Goal: Task Accomplishment & Management: Use online tool/utility

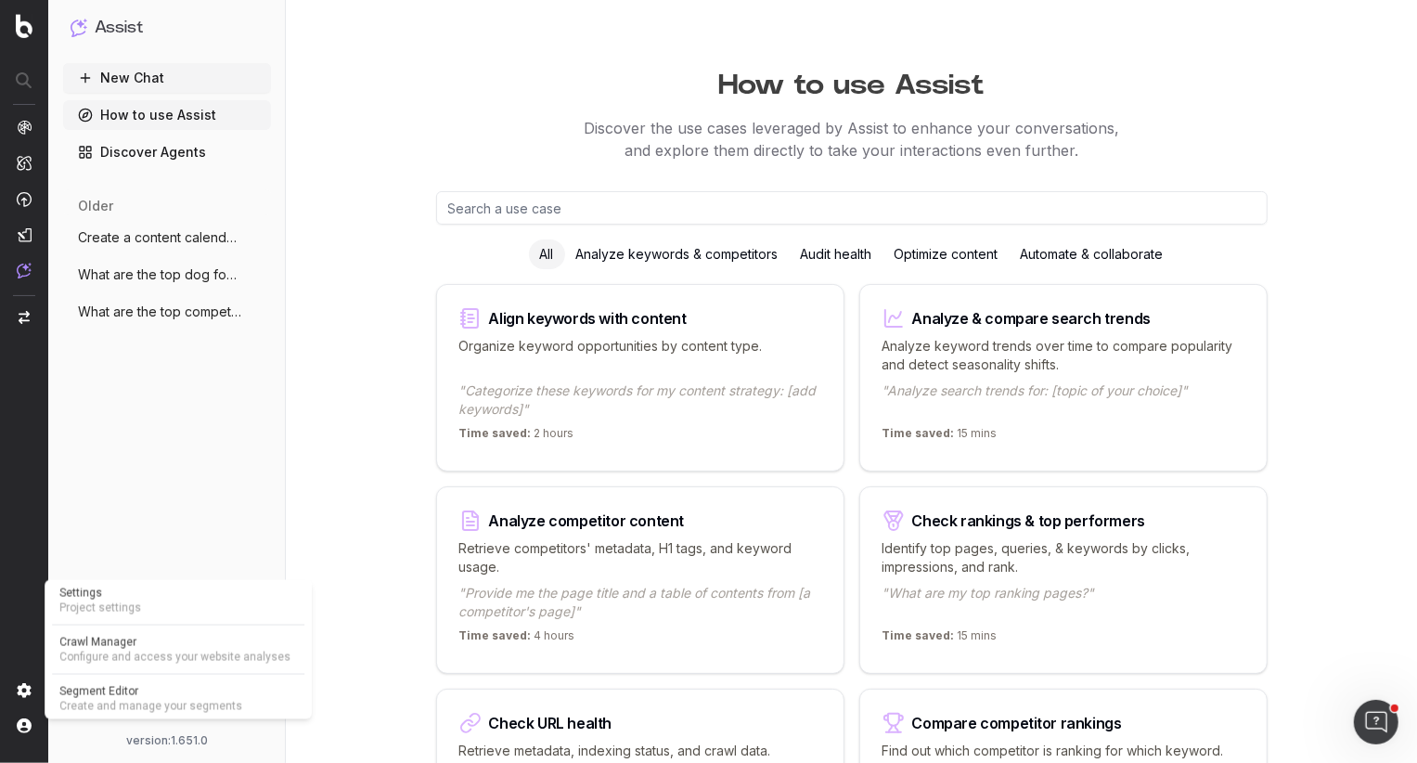
click at [107, 692] on span "Segment Editor" at bounding box center [178, 691] width 238 height 15
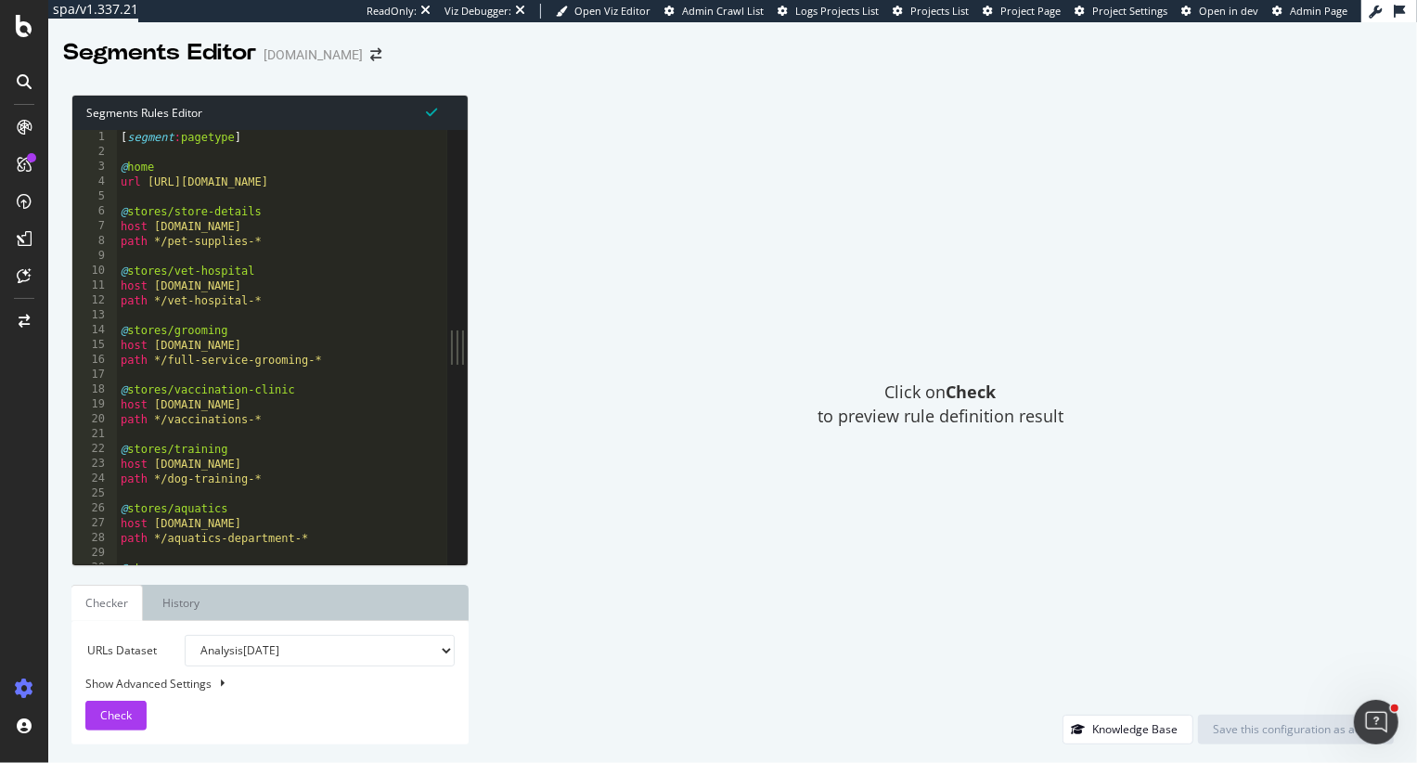
click at [265, 644] on select "Analysis [DATE] Analysis [DATE] Analysis [DATE] Analysis [DATE] Analysis [DATE]…" at bounding box center [320, 651] width 270 height 32
select select "urlList"
click at [185, 635] on select "Analysis [DATE] Analysis [DATE] Analysis [DATE] Analysis [DATE] Analysis [DATE]…" at bounding box center [320, 651] width 270 height 32
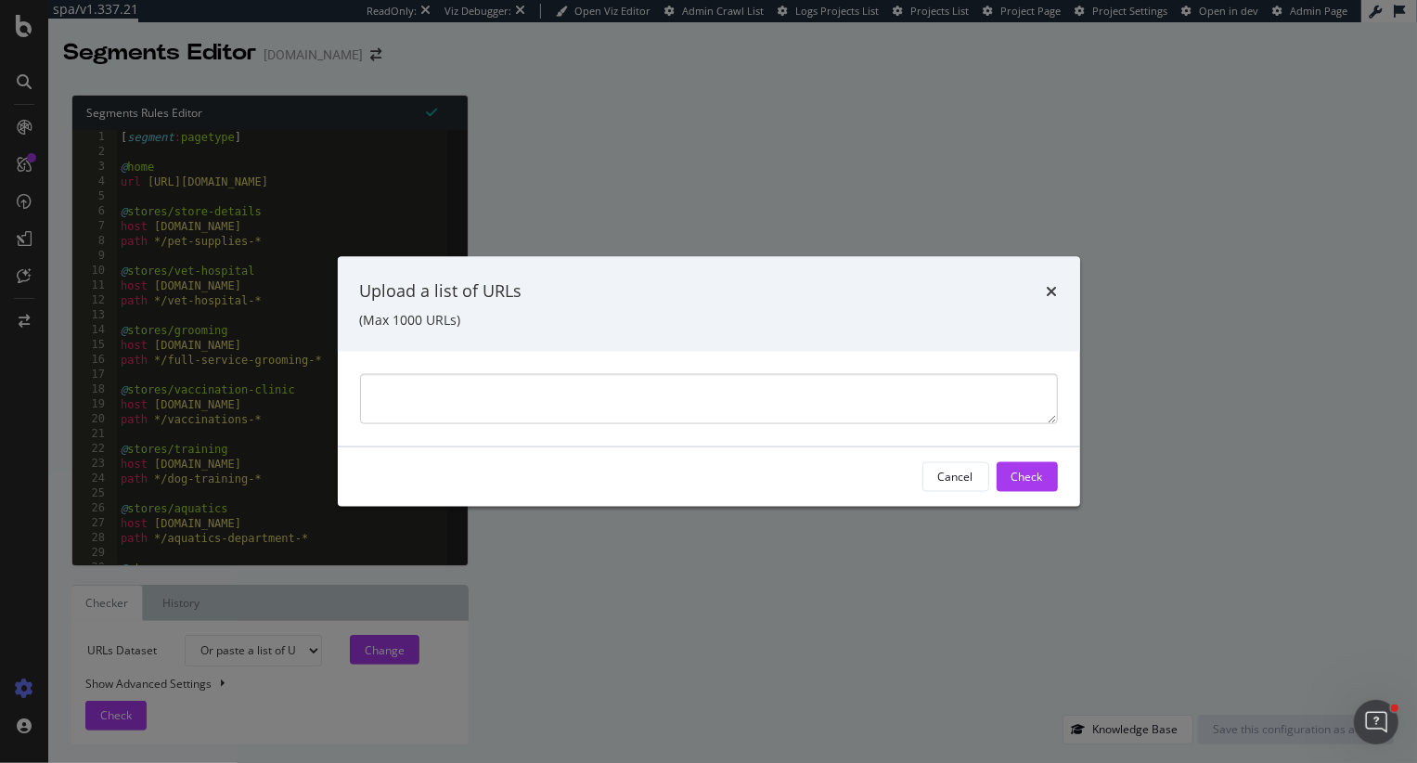
click at [495, 401] on textarea "modal" at bounding box center [709, 398] width 698 height 50
click at [738, 389] on textarea "[URL][DOMAIN_NAME] >> [URL][DOMAIN_NAME]" at bounding box center [709, 398] width 698 height 50
type textarea "[URL][DOMAIN_NAME] [URL][DOMAIN_NAME]"
click at [1034, 478] on div "Check" at bounding box center [1027, 477] width 32 height 16
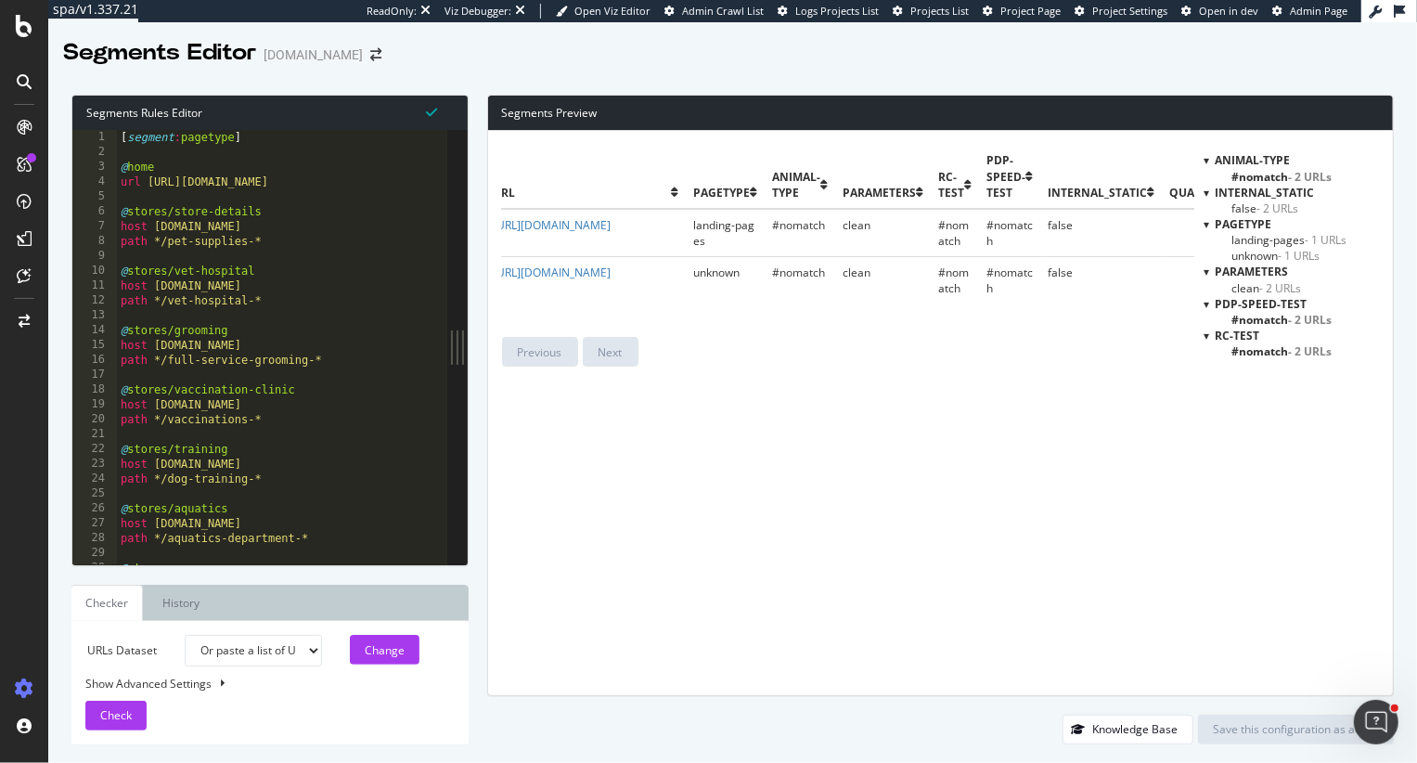
scroll to position [0, 17]
type textarea "host [DOMAIN_NAME]"
click at [333, 348] on div "[ segment : pagetype ] @ home url [URL][DOMAIN_NAME] @ stores/store-details hos…" at bounding box center [866, 362] width 1498 height 465
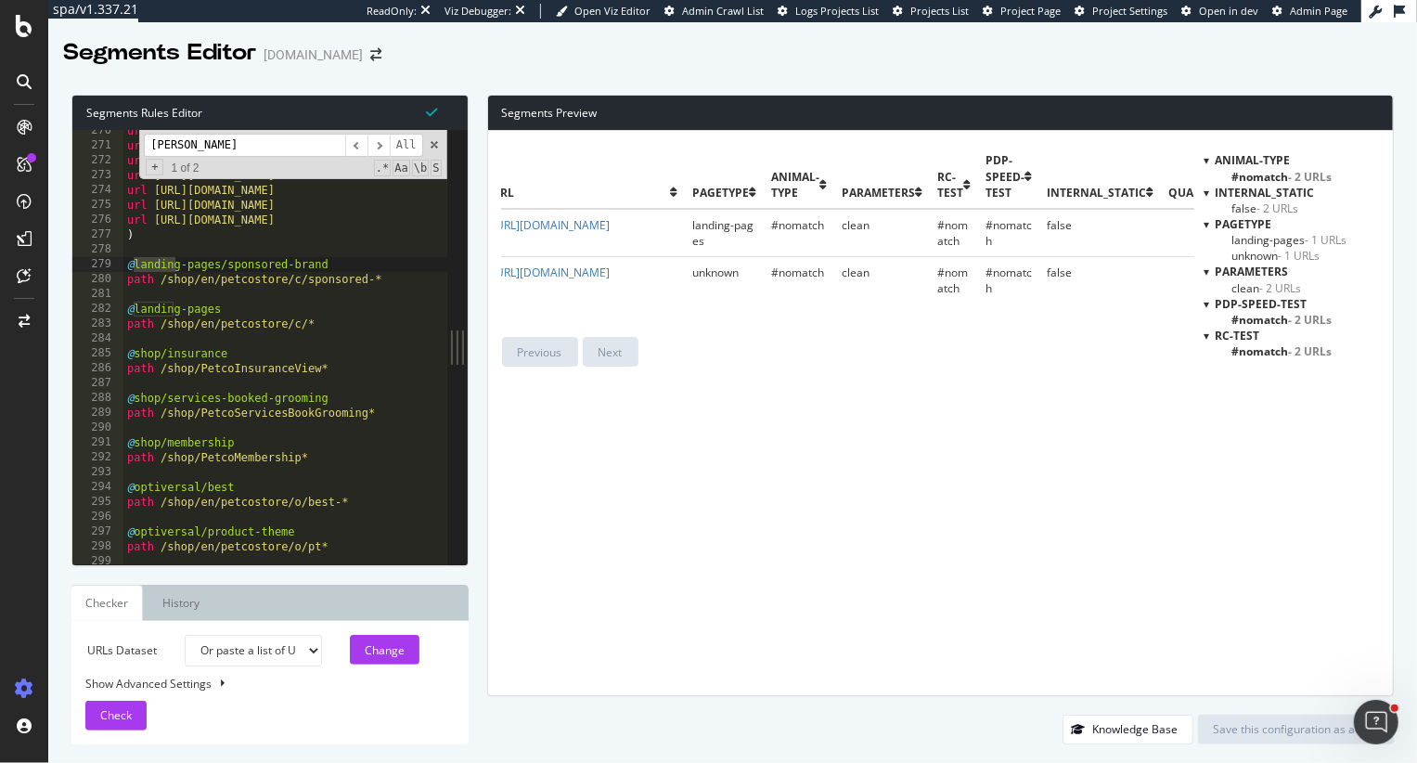
scroll to position [422, 0]
click at [234, 148] on input "[PERSON_NAME]" at bounding box center [244, 145] width 201 height 23
type input "landing-pages"
type textarea "path /shop/en/petcostore/c/*"
click at [346, 325] on div "url https://www.petco.com/shop/en/petcostore/c/dog-and-cat-dental-cleanings url…" at bounding box center [872, 355] width 1498 height 465
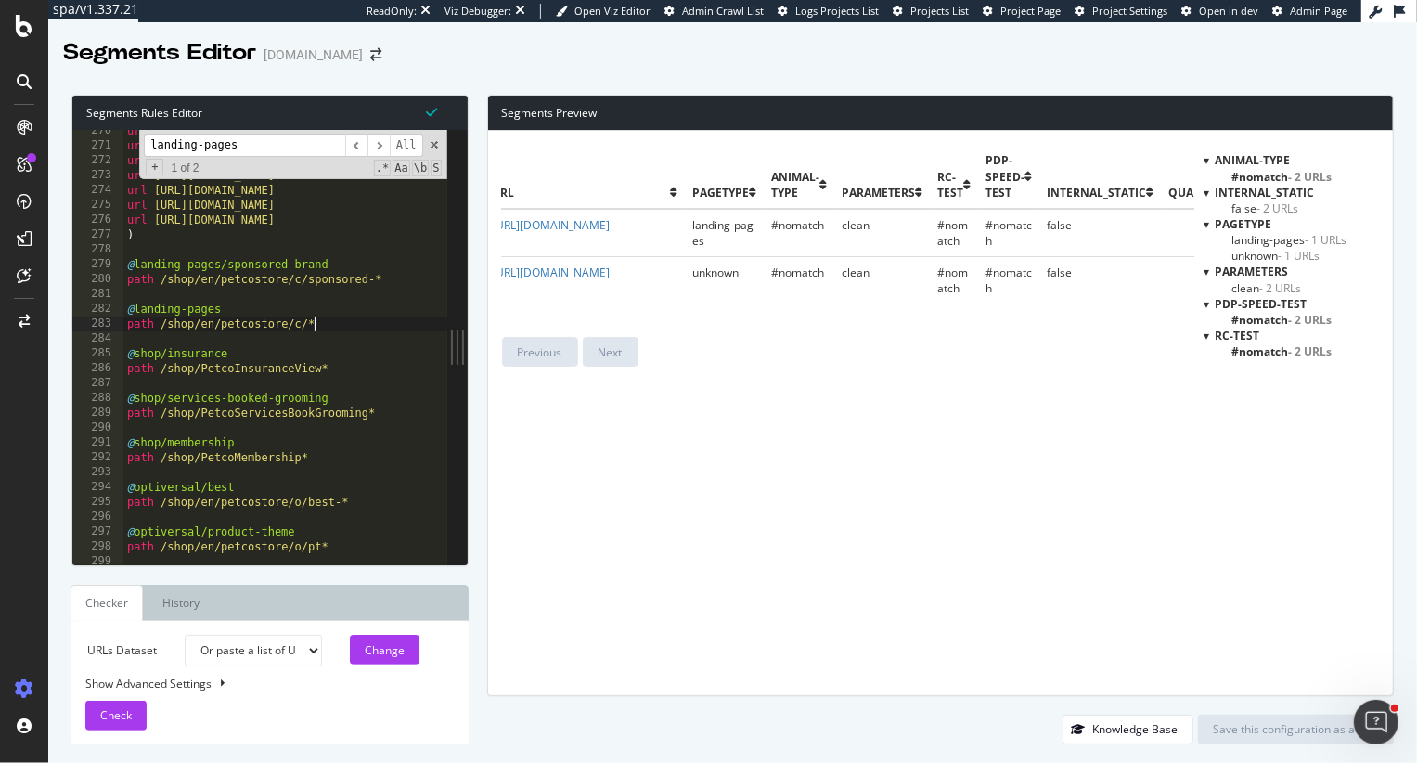
click at [341, 328] on div "url https://www.petco.com/shop/en/petcostore/c/dog-and-cat-dental-cleanings url…" at bounding box center [872, 355] width 1498 height 465
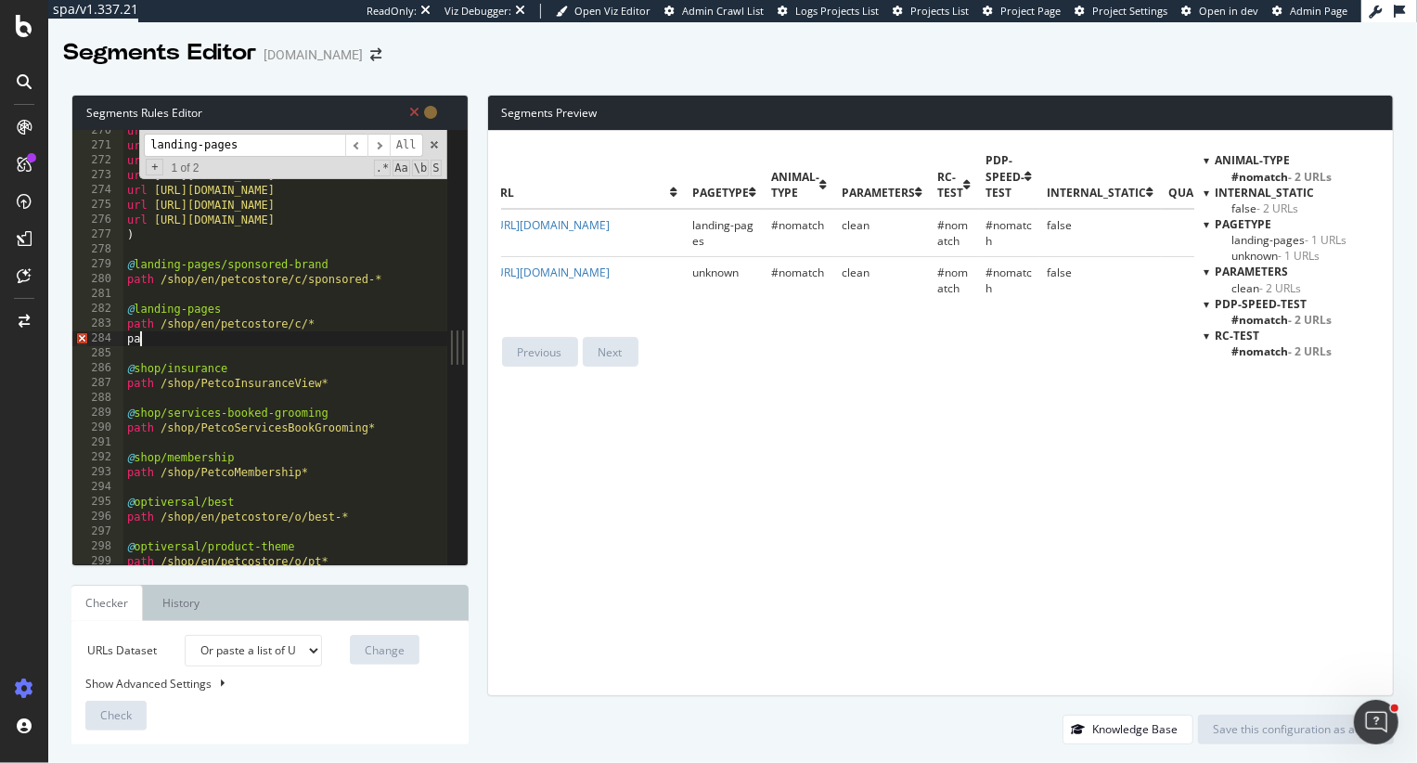
scroll to position [0, 0]
type textarea "path"
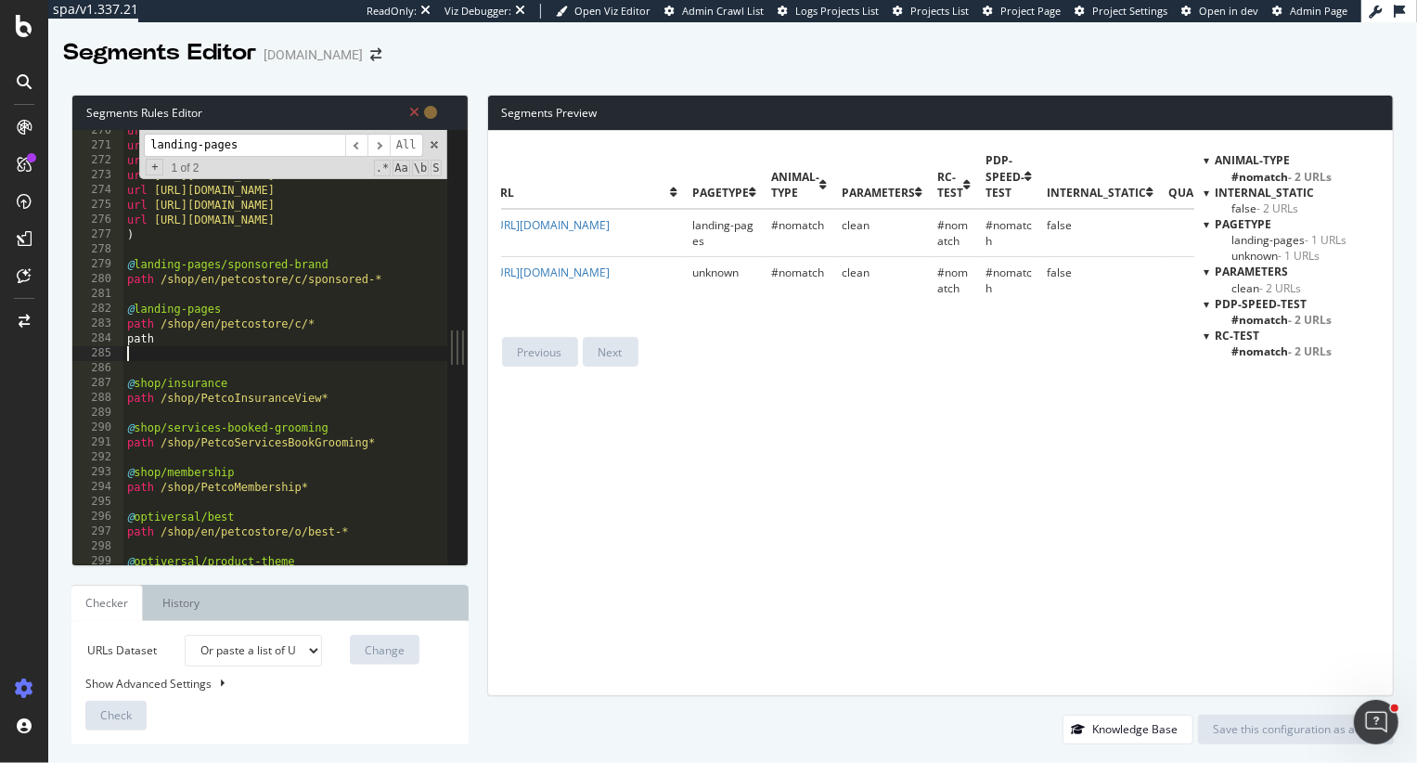
paste textarea "https://www.petco.com/shop/en/petcostore/c/credit-card >> https://www.petco.com…"
click at [426, 350] on div "url https://www.petco.com/shop/en/petcostore/c/dog-and-cat-dental-cleanings url…" at bounding box center [872, 355] width 1498 height 465
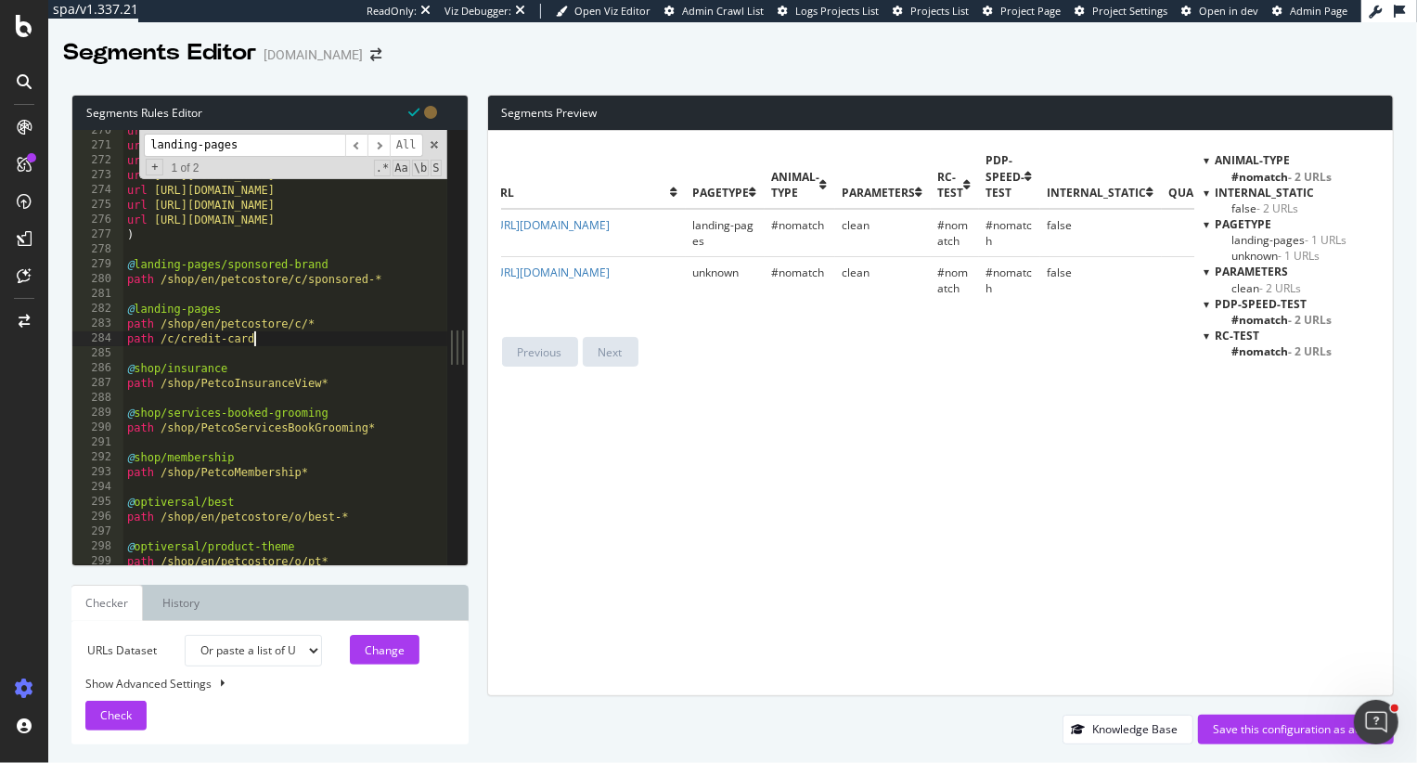
click at [290, 341] on div "url https://www.petco.com/shop/en/petcostore/c/dog-and-cat-dental-cleanings url…" at bounding box center [872, 355] width 1498 height 465
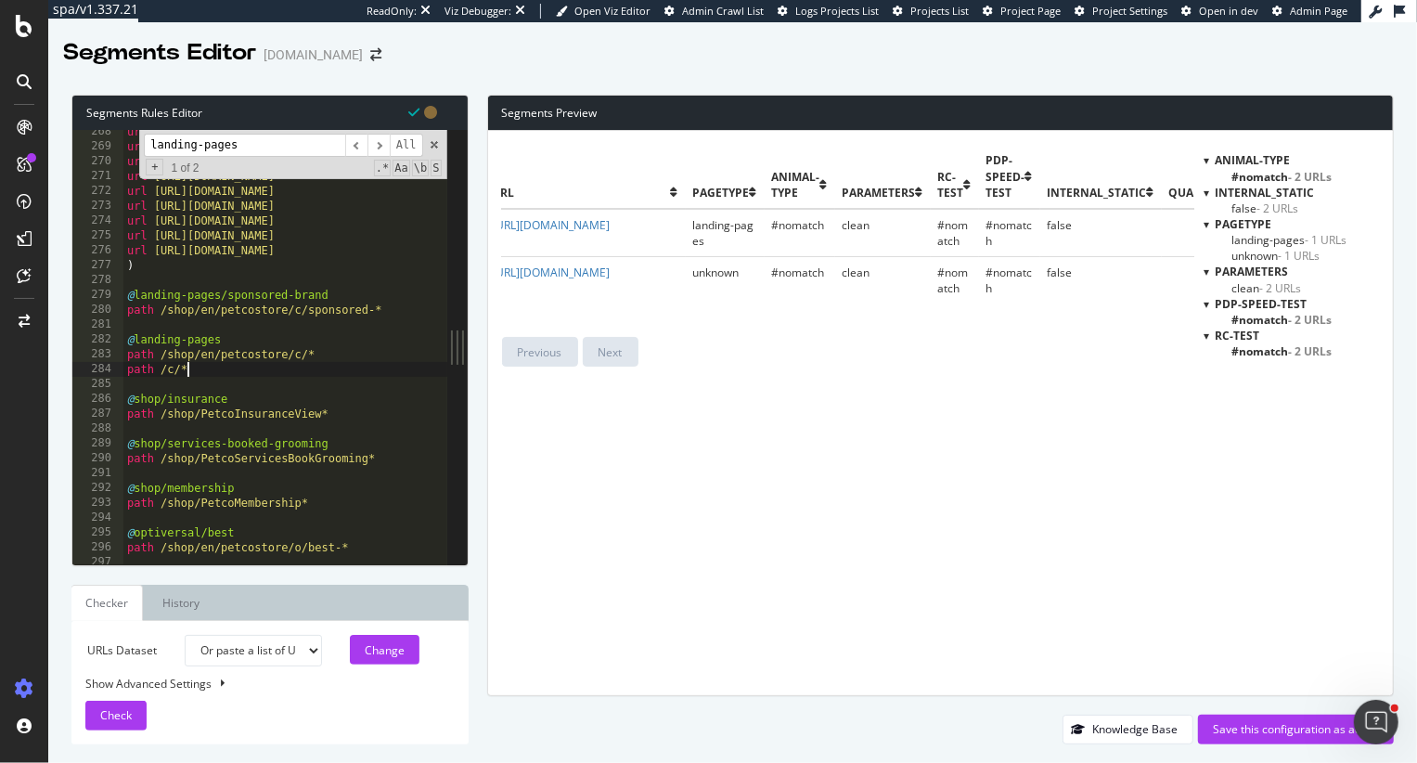
scroll to position [418, 0]
click at [401, 315] on div "url https://www.petco.com/shop/en/petcostore/c/spay-and-neuter url https://www.…" at bounding box center [872, 359] width 1498 height 465
type textarea "path /shop/en/petcostore/c/sponsored-*"
drag, startPoint x: 289, startPoint y: 316, endPoint x: 389, endPoint y: 316, distance: 100.2
click at [389, 316] on div "url https://www.petco.com/shop/en/petcostore/c/spay-and-neuter url https://www.…" at bounding box center [872, 359] width 1498 height 465
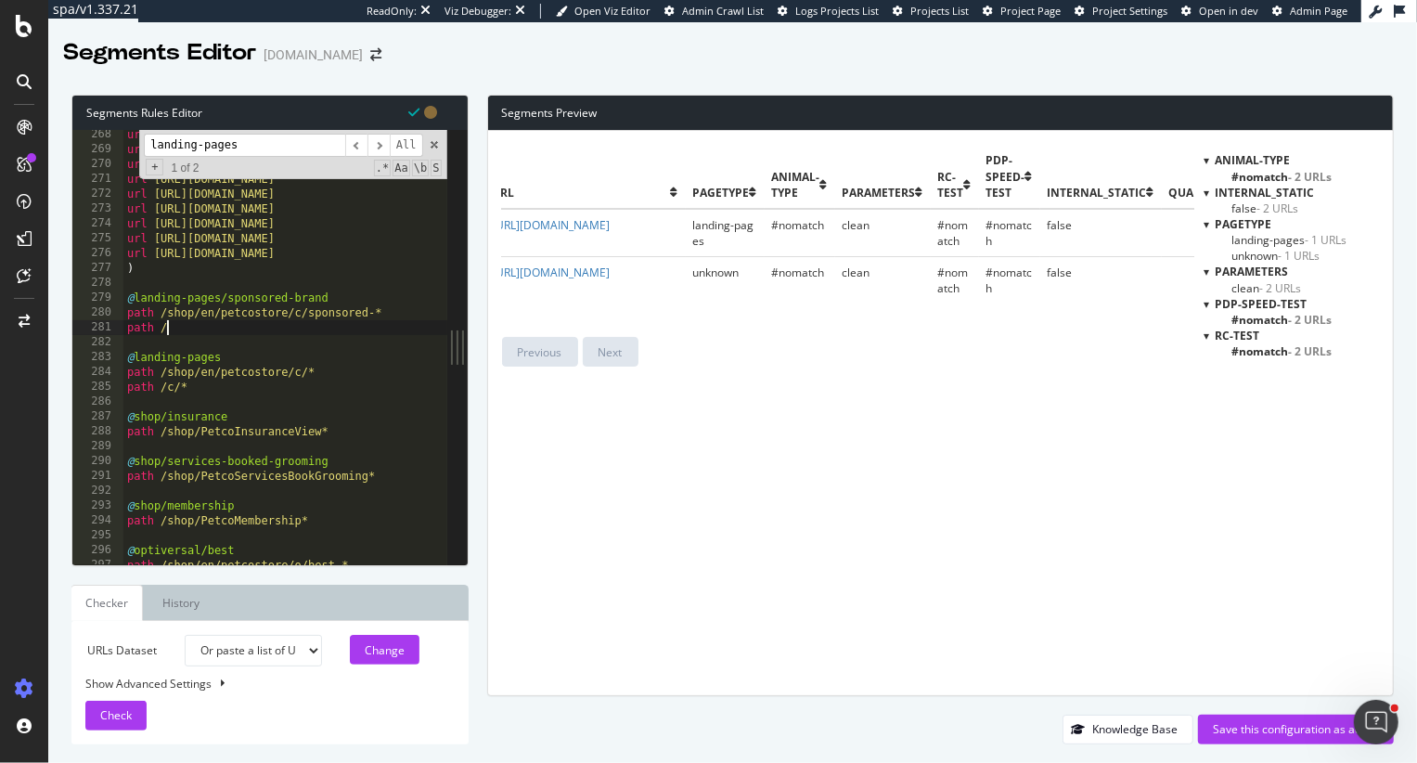
scroll to position [0, 2]
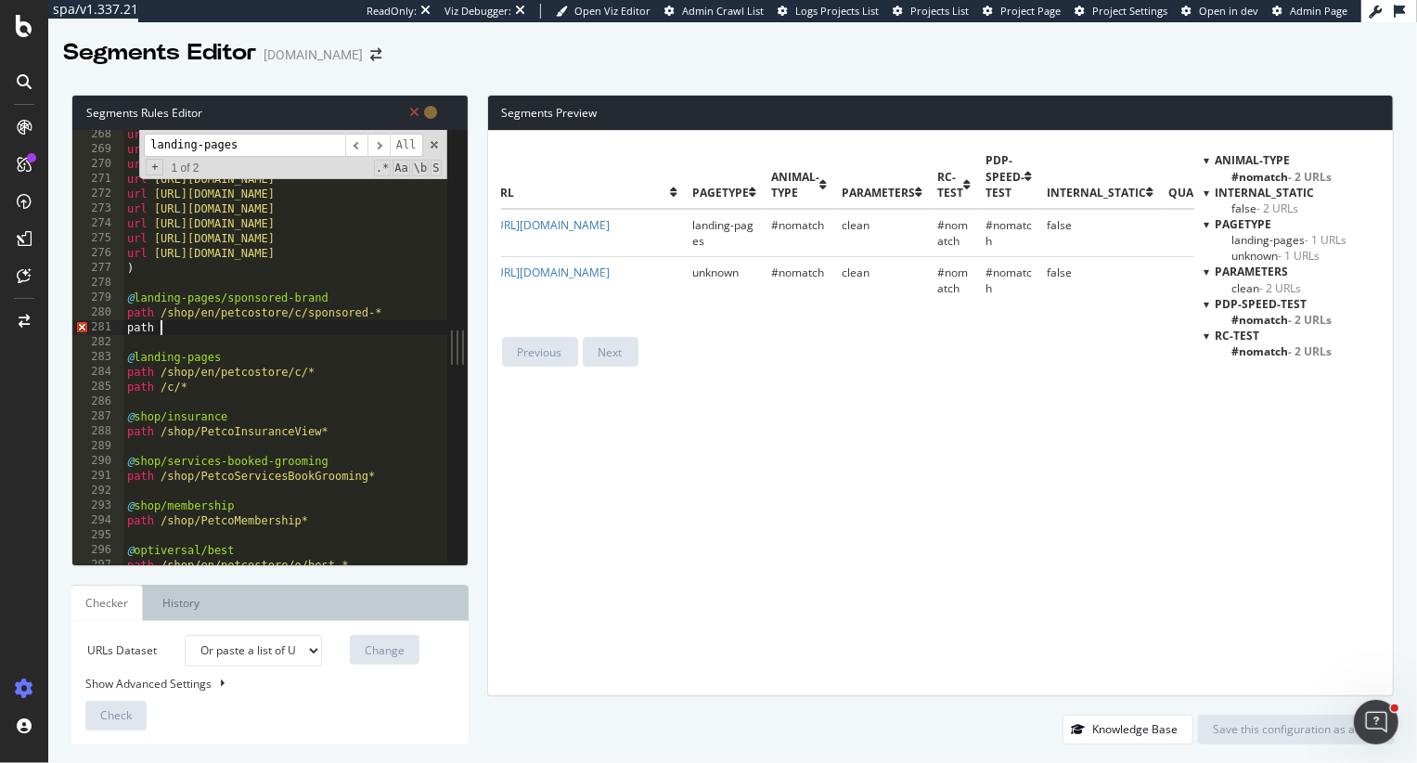
paste textarea "/c/sponsored-*"
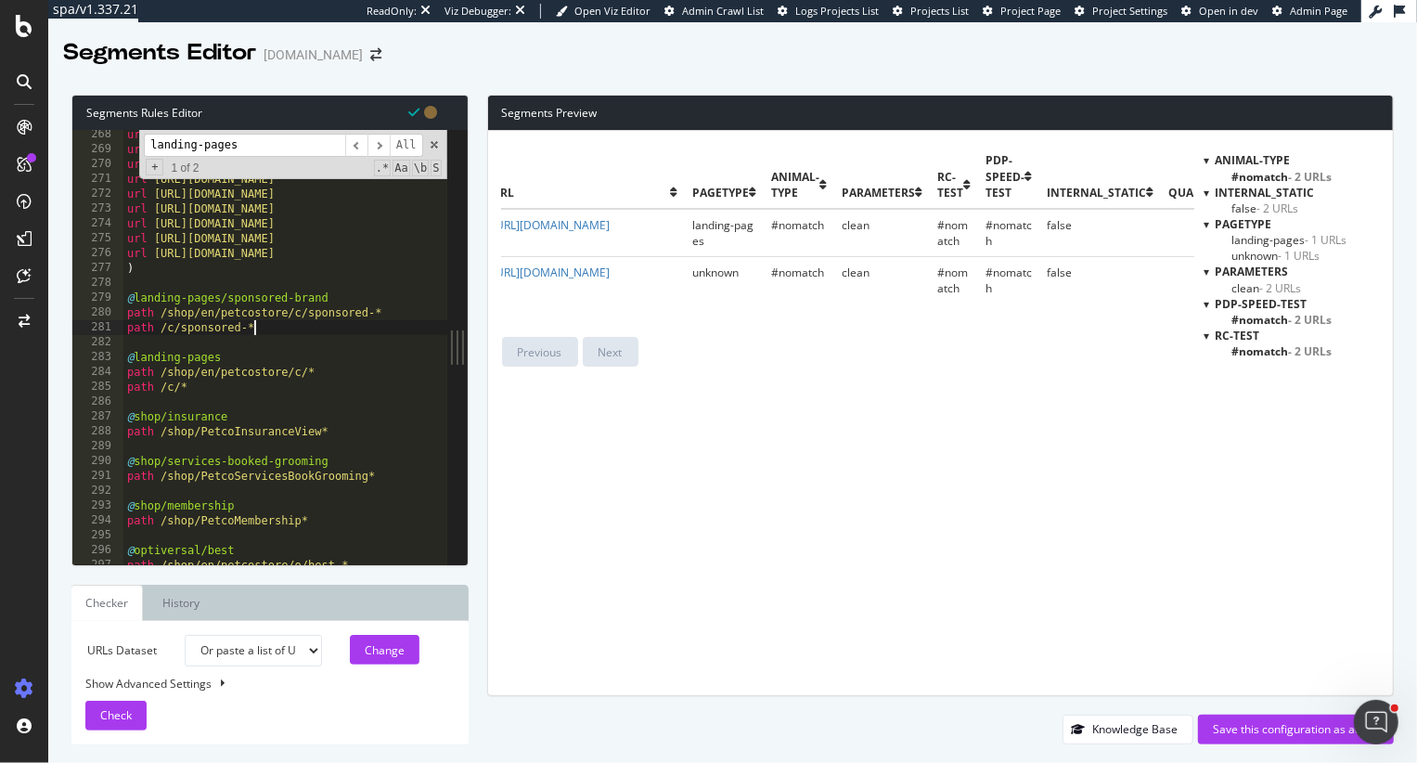
click at [371, 302] on div "url https://www.petco.com/shop/en/petcostore/c/spay-and-neuter url https://www.…" at bounding box center [872, 359] width 1498 height 465
type textarea "@landing-pages/sponsored-brand"
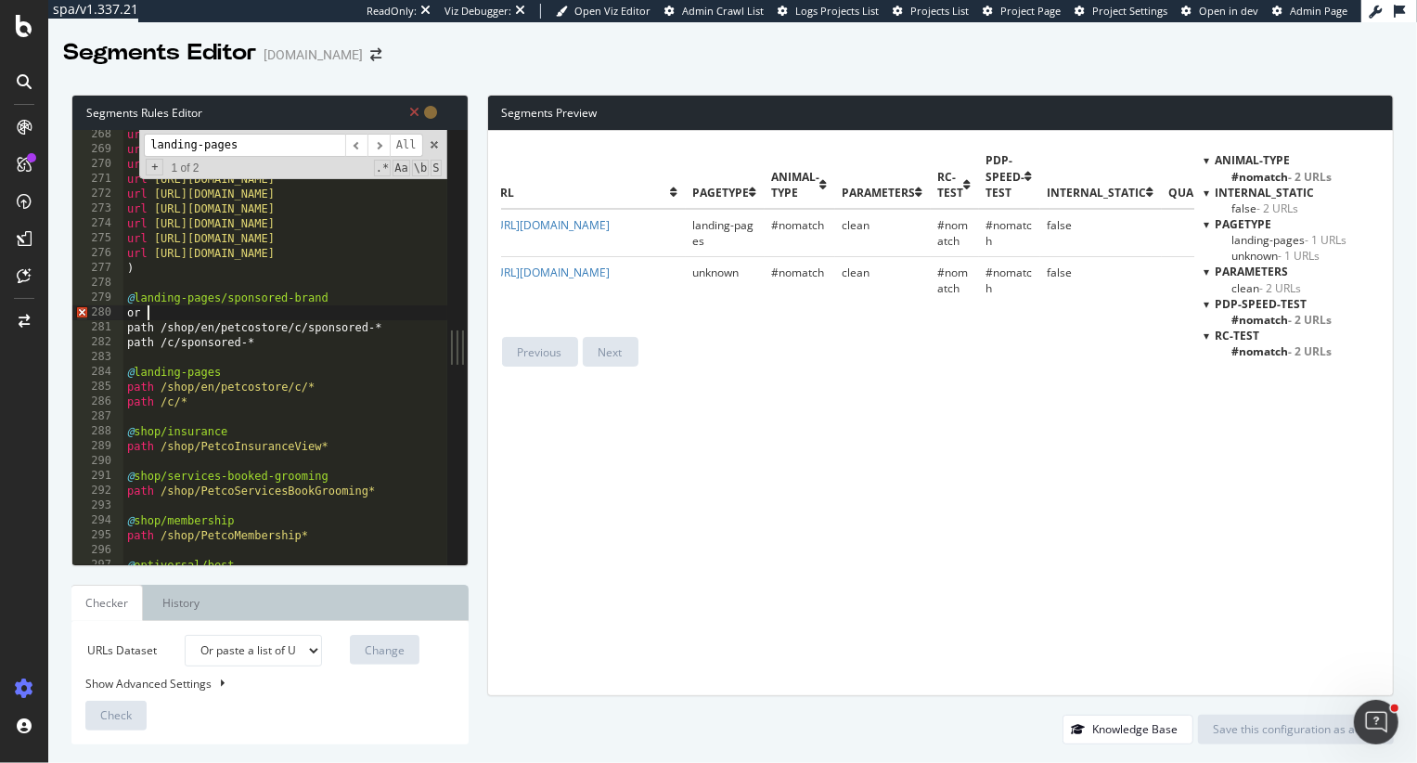
scroll to position [0, 1]
click at [298, 341] on div "url https://www.petco.com/shop/en/petcostore/c/spay-and-neuter url https://www.…" at bounding box center [872, 359] width 1498 height 465
type textarea "path /c/sponsored-*"
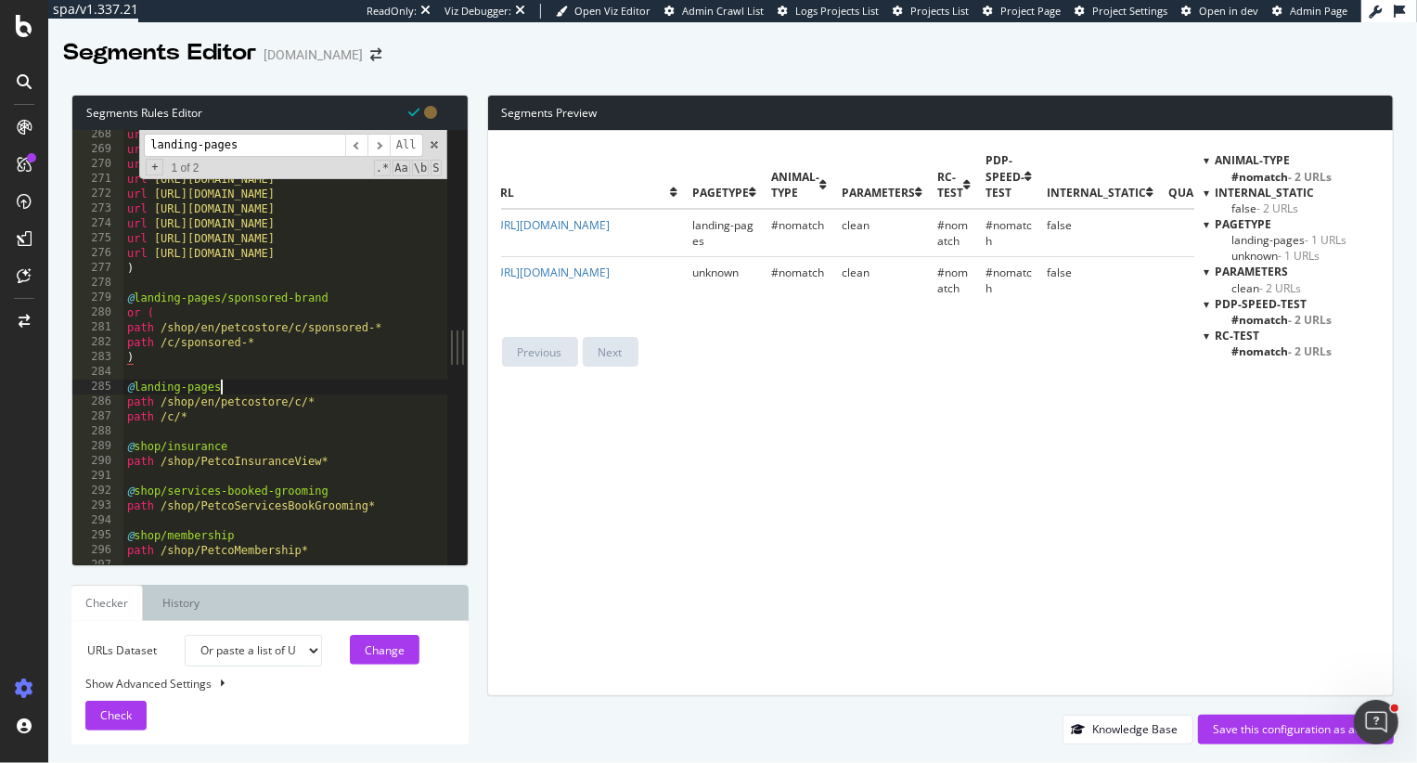
click at [264, 381] on div "url https://www.petco.com/shop/en/petcostore/c/spay-and-neuter url https://www.…" at bounding box center [872, 359] width 1498 height 465
type textarea "@landing-pages"
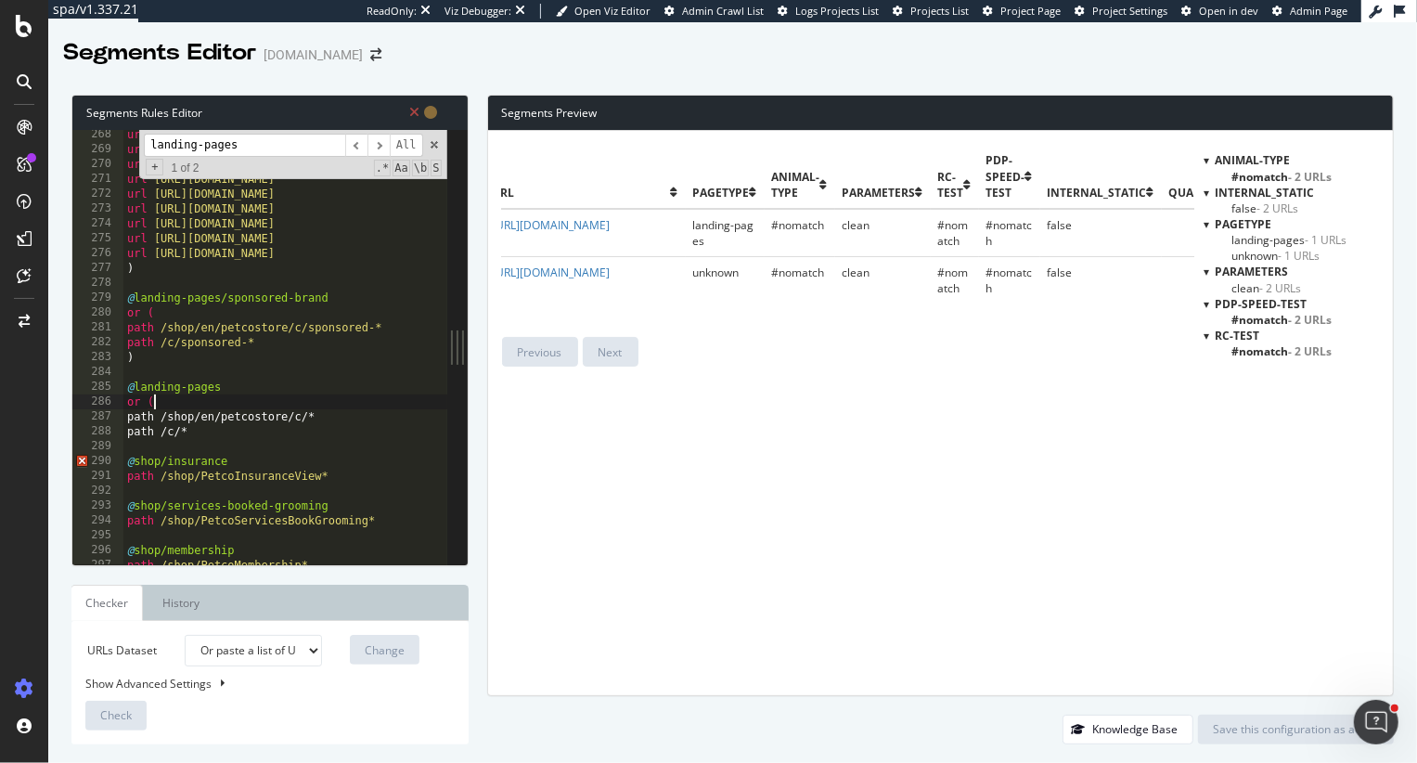
scroll to position [0, 1]
click at [231, 427] on div "url https://www.petco.com/shop/en/petcostore/c/spay-and-neuter url https://www.…" at bounding box center [872, 359] width 1498 height 465
type textarea "path /c/*"
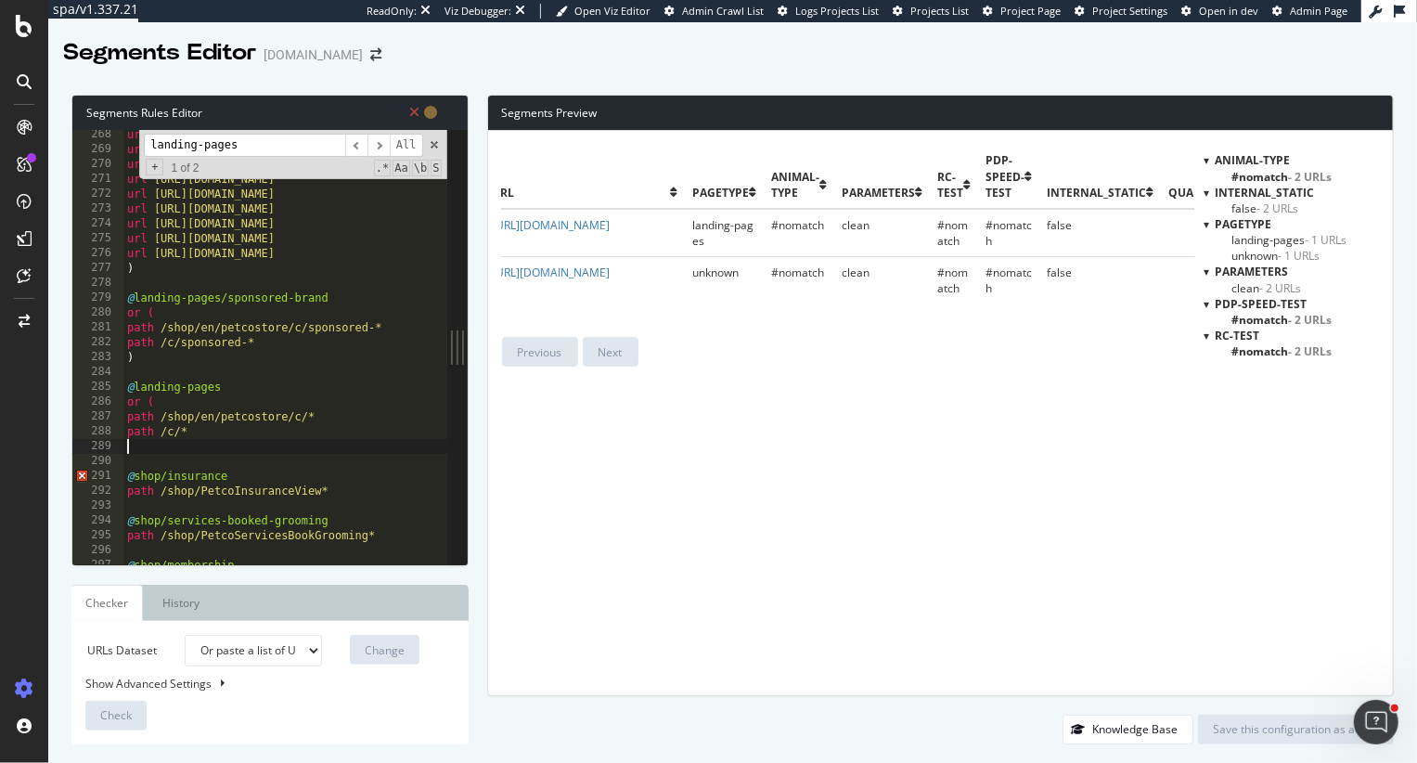
scroll to position [0, 0]
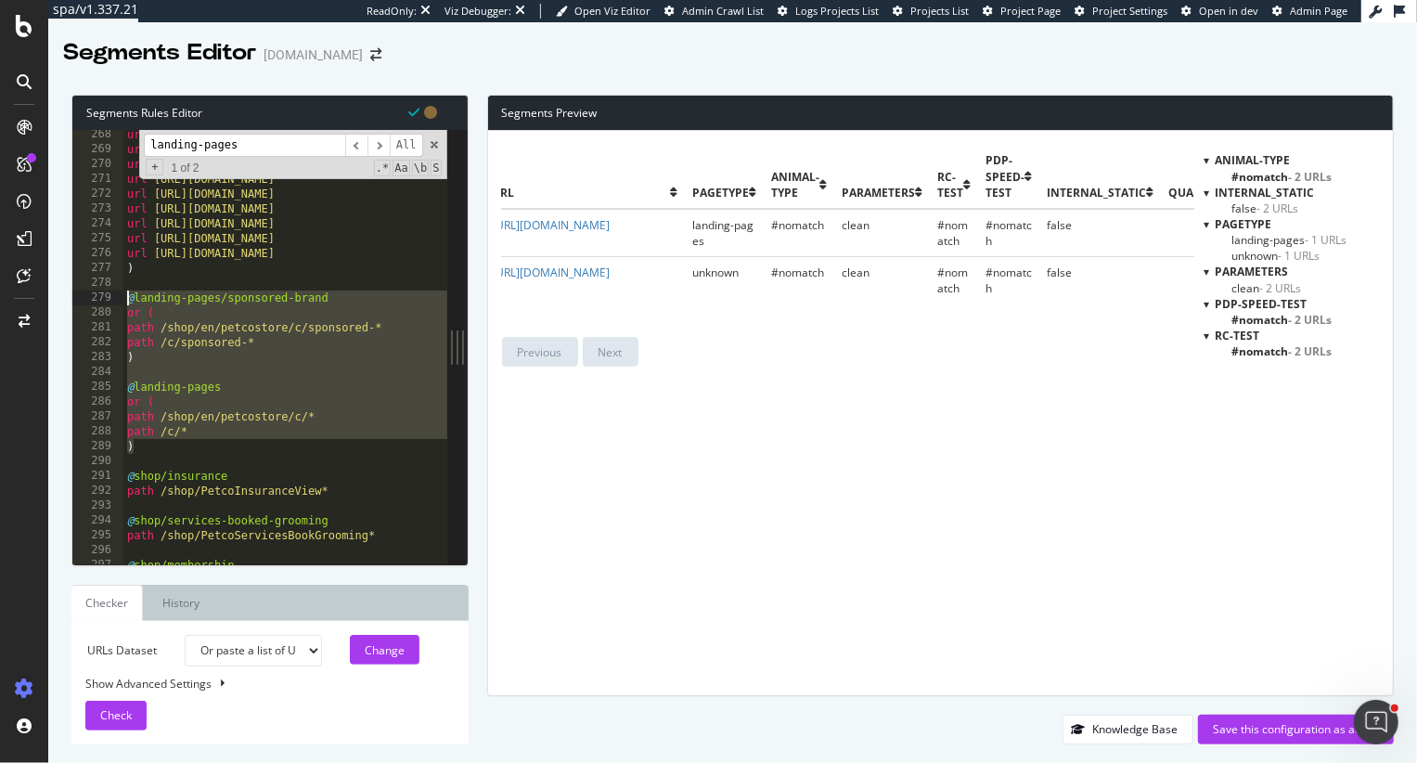
drag, startPoint x: 150, startPoint y: 447, endPoint x: 112, endPoint y: 295, distance: 156.8
click at [112, 295] on div ") 268 269 270 271 272 273 274 275 276 277 278 279 280 281 282 283 284 285 286 2…" at bounding box center [259, 347] width 375 height 434
type textarea ")"
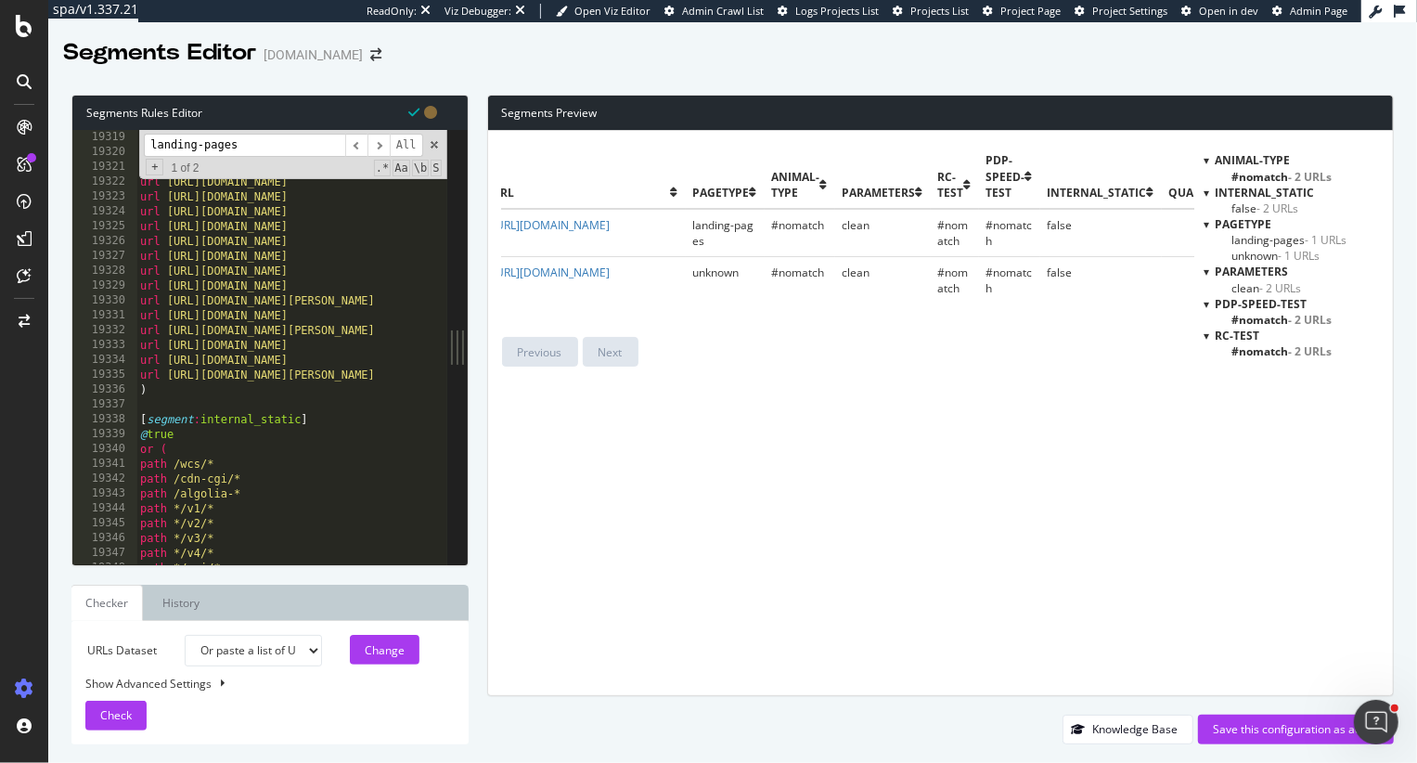
click at [180, 400] on div "url https://www.petco.com/shop/en/petcostore/product/wholehearted-grain-free-so…" at bounding box center [885, 362] width 1498 height 465
paste textarea ")"
type textarea ")"
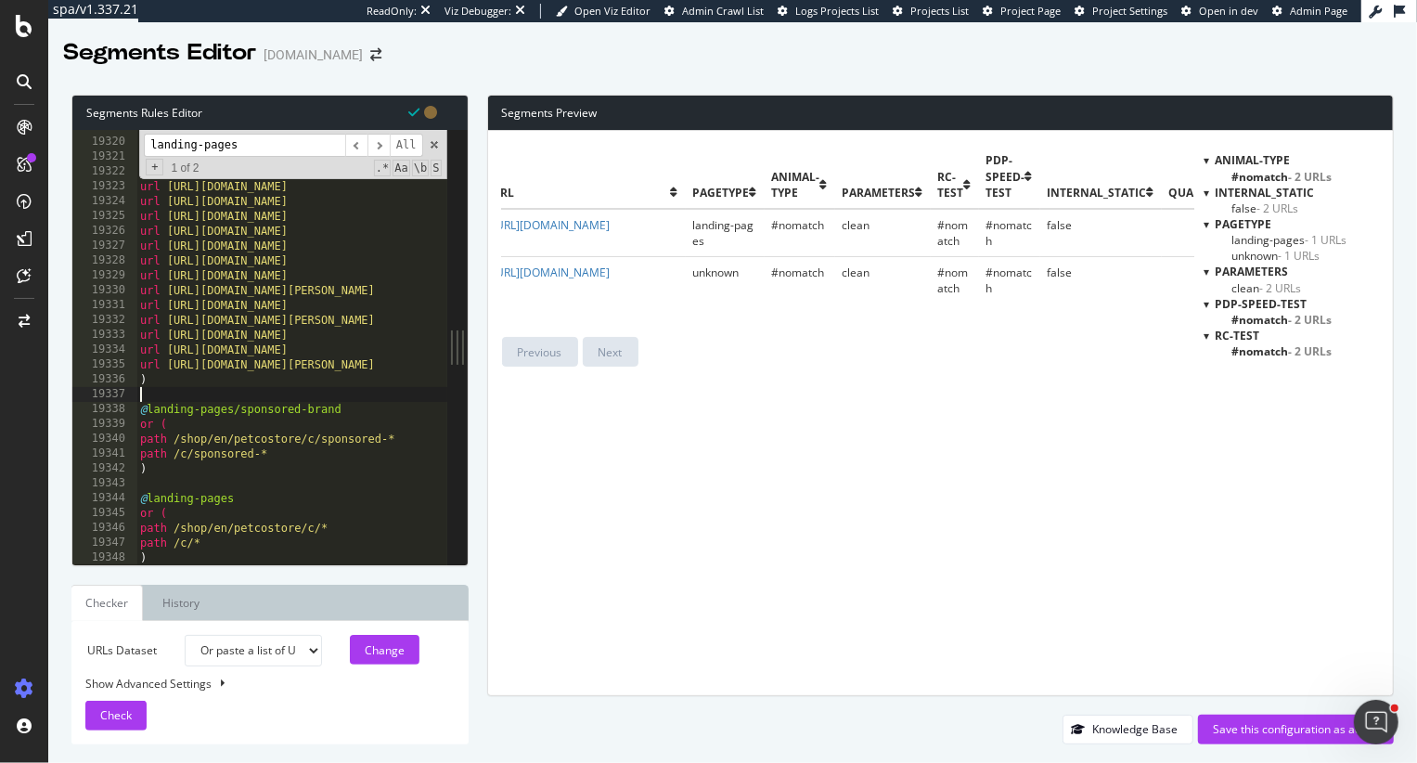
click at [174, 393] on div "url https://www.petco.com/shop/en/petcostore/product/wholehearted-grain-free-so…" at bounding box center [885, 352] width 1498 height 465
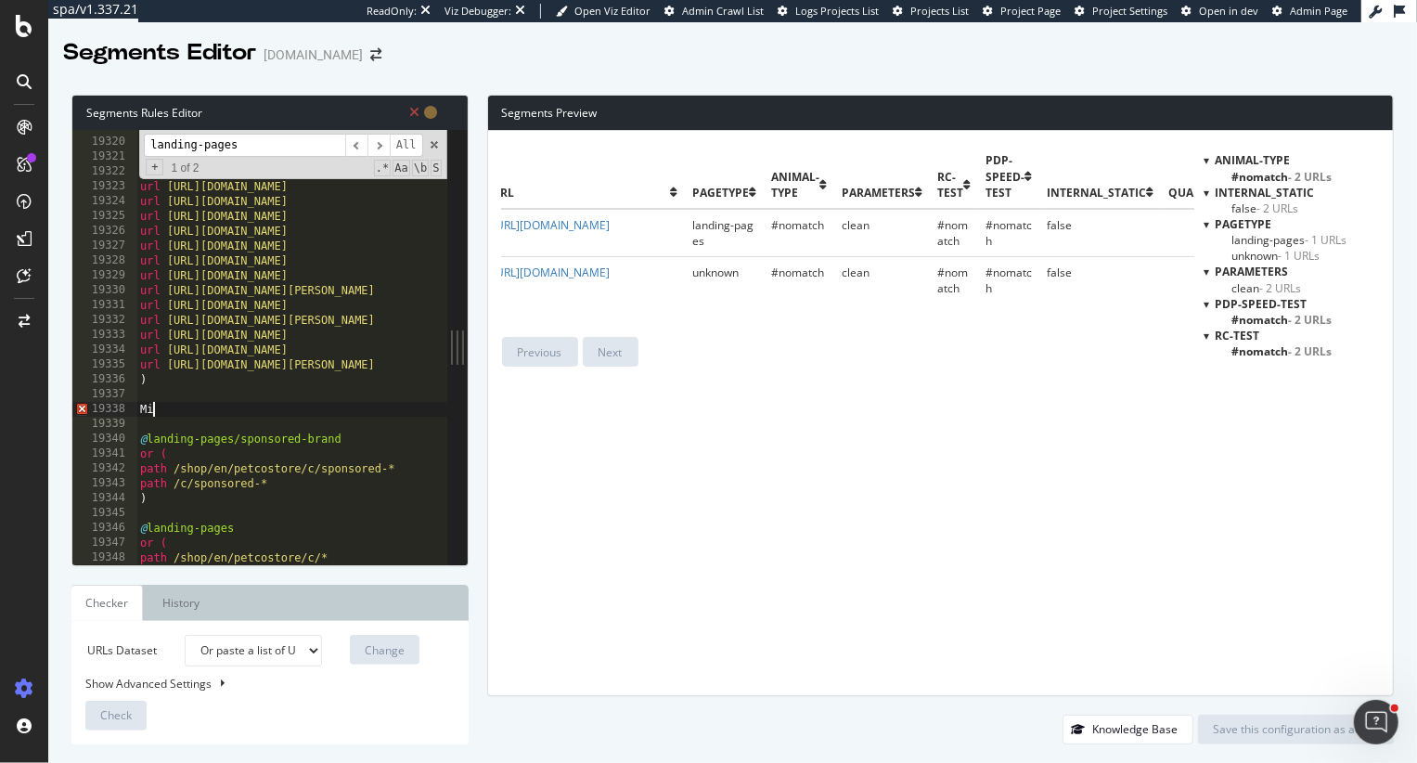
type textarea "M"
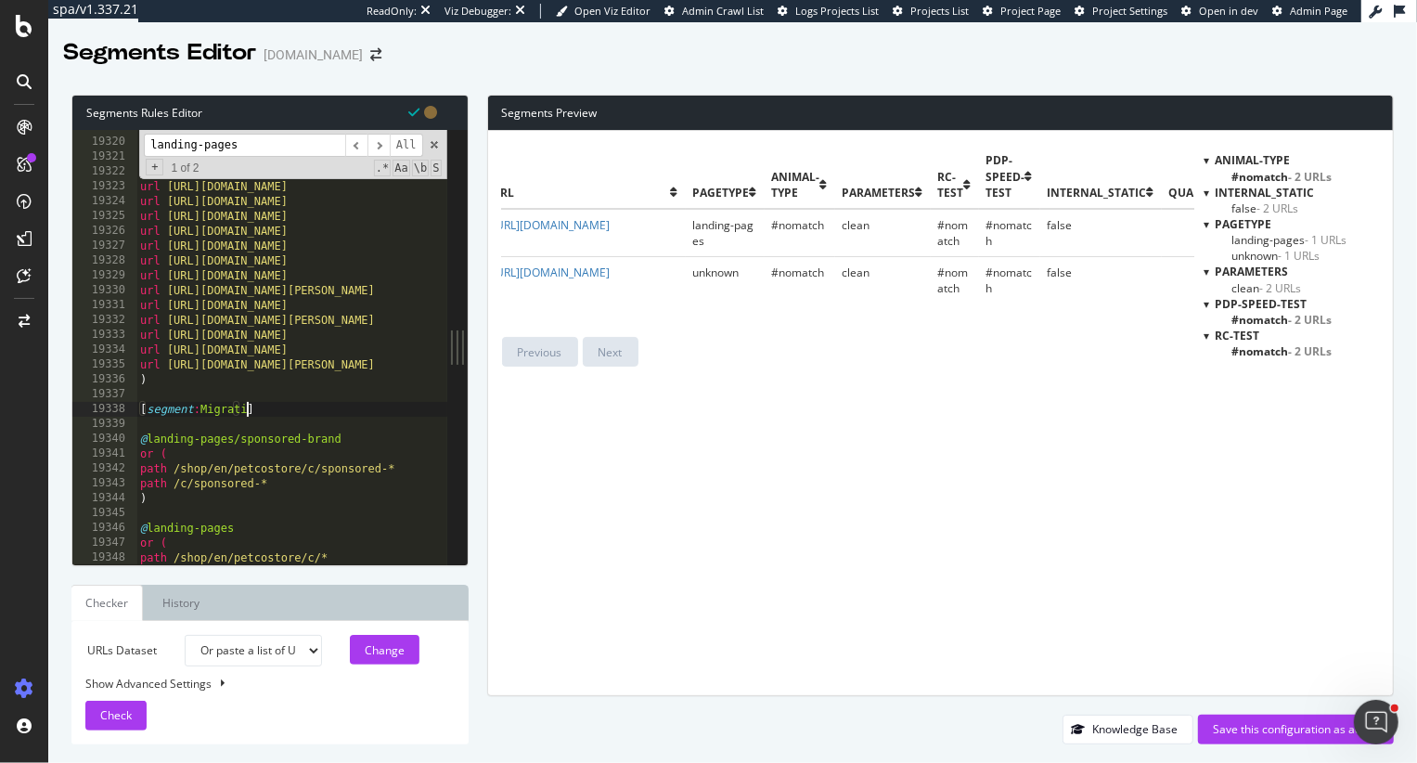
type textarea "[segment:Migration]"
click at [201, 431] on div "url https://www.petco.com/shop/en/petcostore/product/wholehearted-grain-free-so…" at bounding box center [885, 352] width 1498 height 465
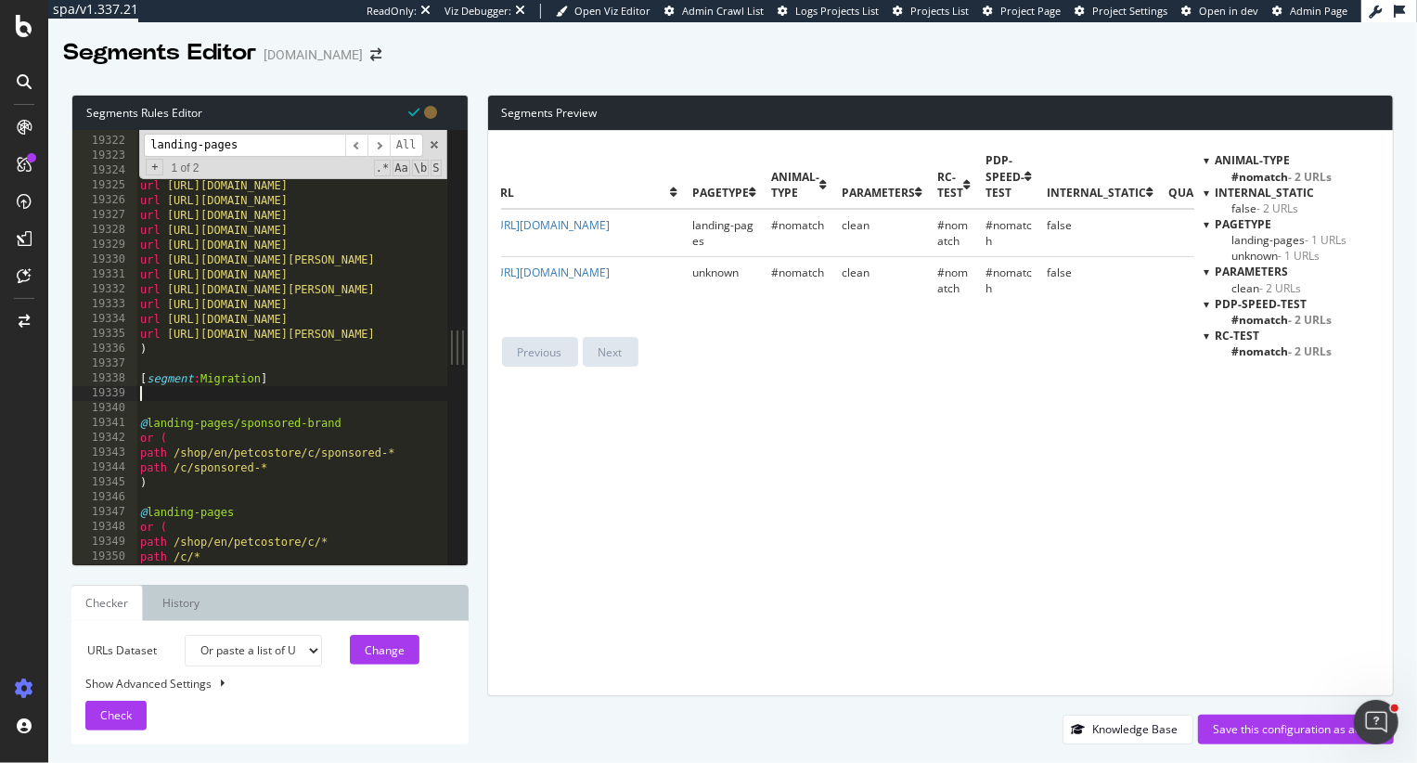
scroll to position [0, 0]
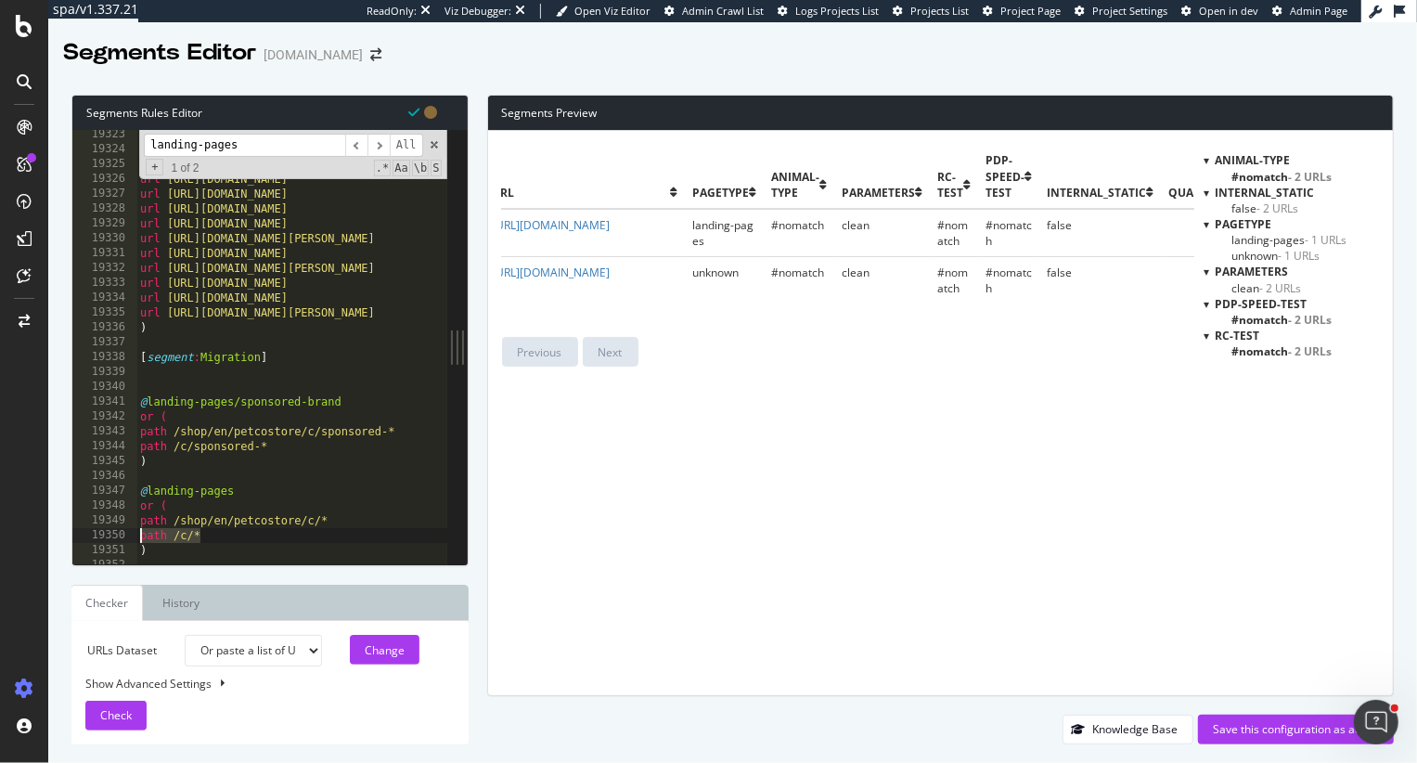
drag, startPoint x: 212, startPoint y: 536, endPoint x: 107, endPoint y: 534, distance: 105.8
click at [107, 534] on div "19323 19324 19325 19326 19327 19328 19329 19330 19331 19332 19333 19334 19335 1…" at bounding box center [259, 347] width 375 height 434
type textarea "path /c/*"
click at [149, 473] on div "url https://www.petco.com/shop/en/petcostore/product/wholehearted-grain-free-sm…" at bounding box center [885, 359] width 1498 height 465
paste textarea "path /c/*"
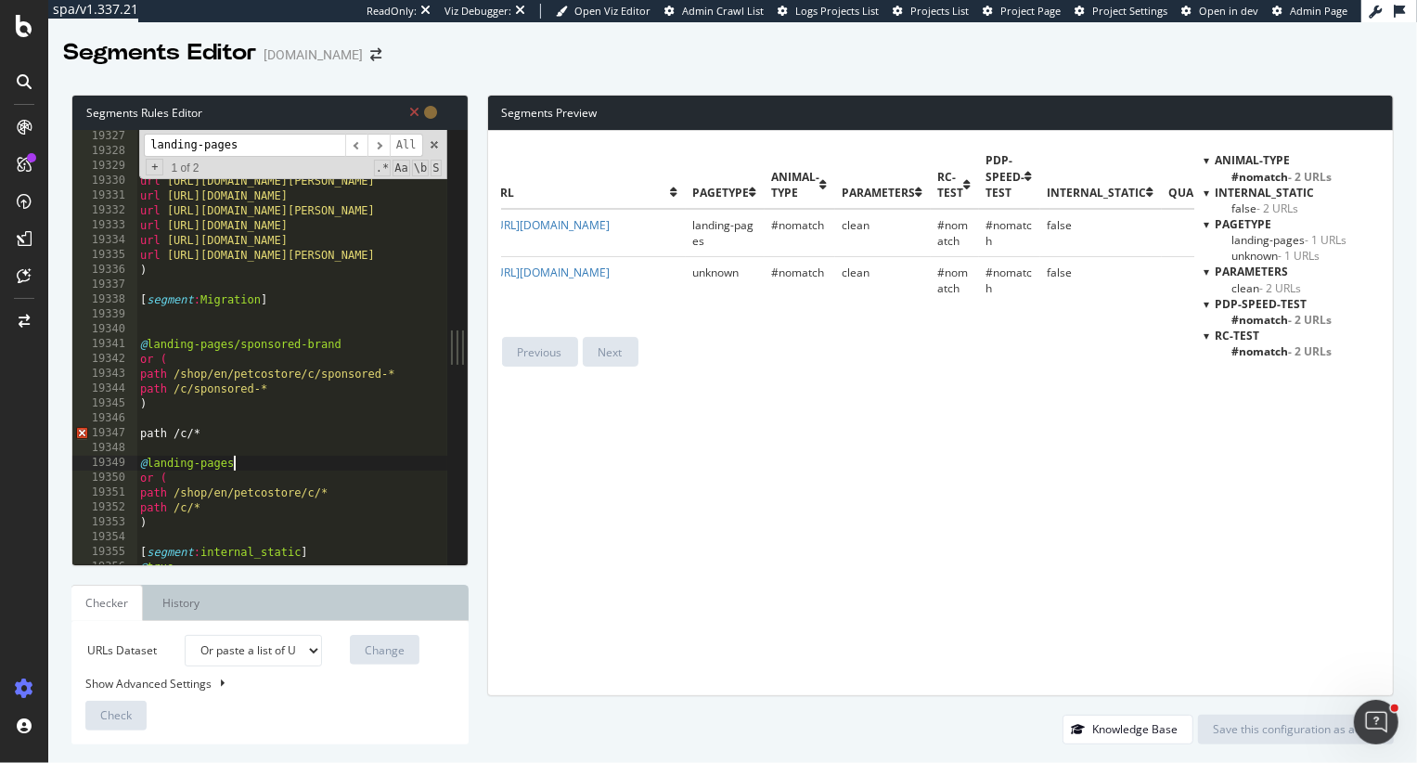
click at [249, 470] on div "url https://www.petco.com/shop/en/petcostore/product/wholehearted-grain-free-se…" at bounding box center [885, 361] width 1498 height 465
drag, startPoint x: 164, startPoint y: 526, endPoint x: 132, endPoint y: 511, distance: 35.7
click at [132, 511] on div "@landing-pages 19327 19328 19329 19330 19331 19332 19333 19334 19335 19336 1933…" at bounding box center [259, 347] width 375 height 434
type textarea "path /c/* )"
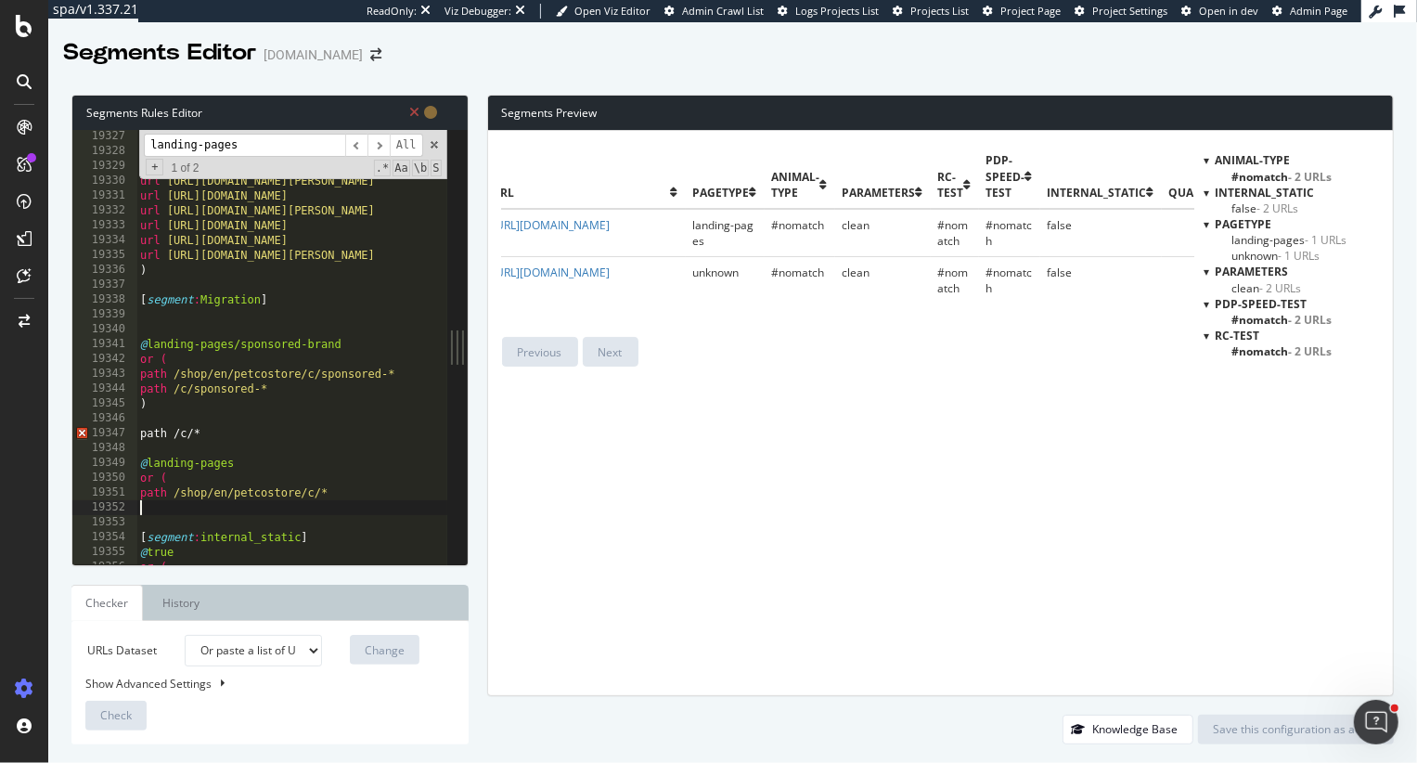
scroll to position [0, 0]
drag, startPoint x: 200, startPoint y: 482, endPoint x: 121, endPoint y: 482, distance: 79.8
click at [121, 482] on div "path /shop/en/petcostore/c/* 19327 19328 19329 19330 19331 19332 19333 19334 19…" at bounding box center [259, 347] width 375 height 434
type textarea "or ("
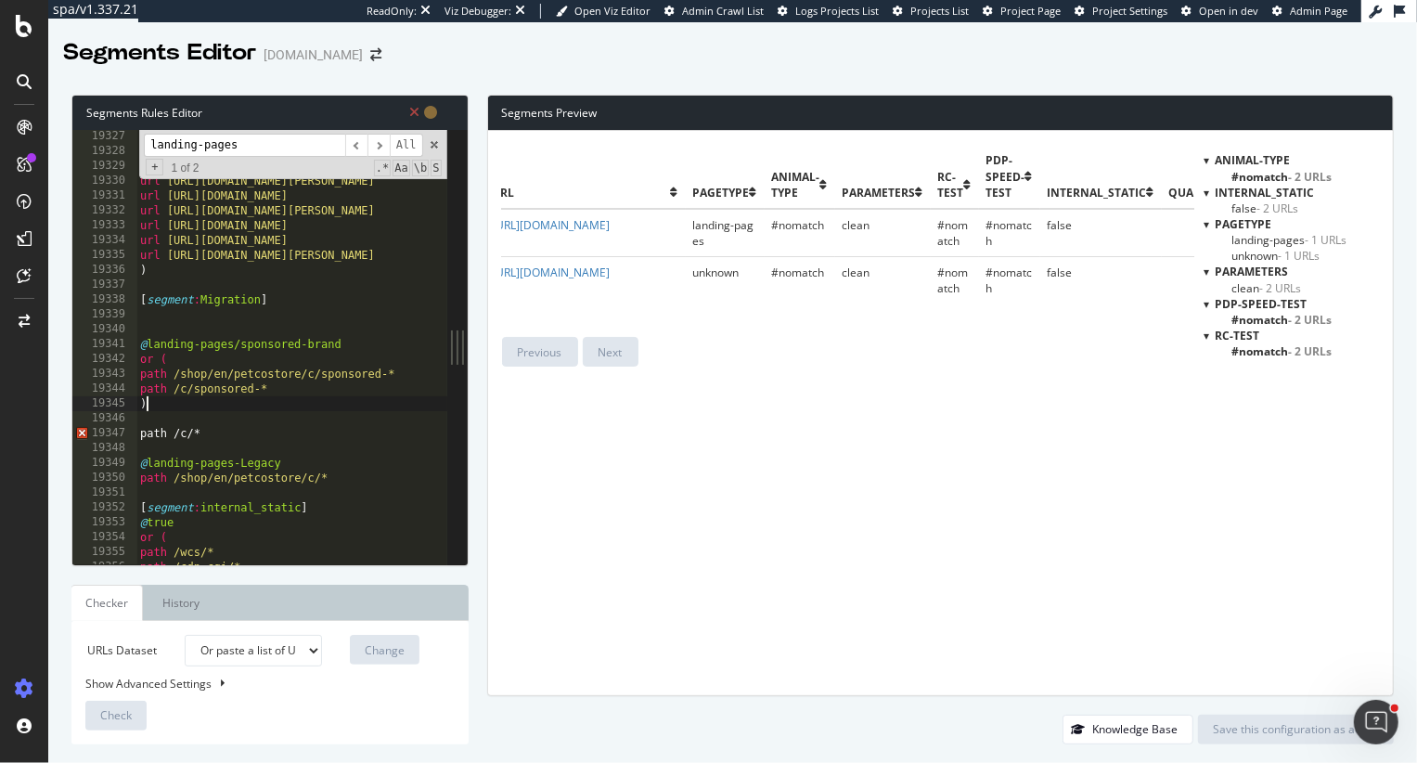
click at [208, 406] on div "url https://www.petco.com/shop/en/petcostore/product/wholehearted-grain-free-se…" at bounding box center [885, 361] width 1498 height 465
type textarea ")"
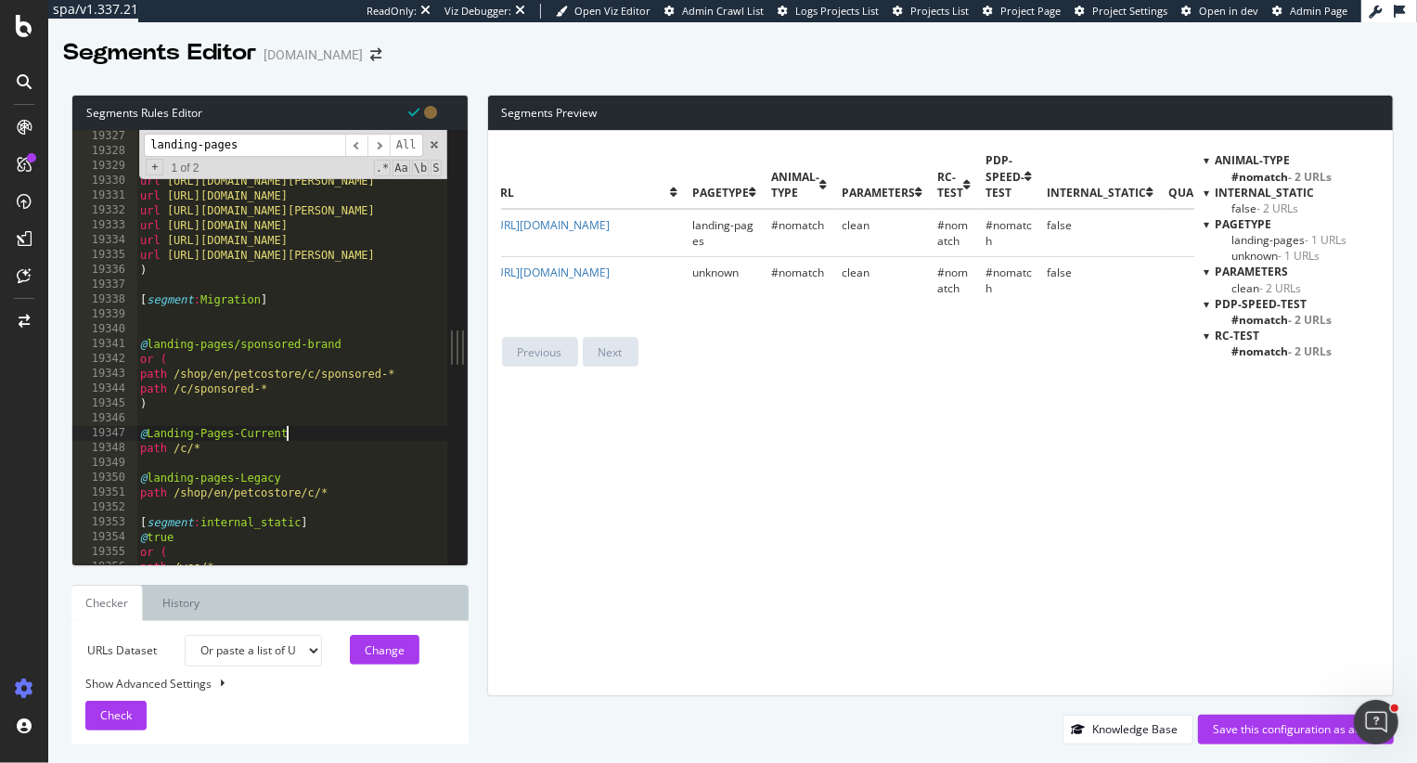
scroll to position [0, 11]
click at [204, 479] on div "url https://www.petco.com/shop/en/petcostore/product/wholehearted-grain-free-se…" at bounding box center [885, 361] width 1498 height 465
drag, startPoint x: 181, startPoint y: 401, endPoint x: 140, endPoint y: 396, distance: 41.1
click at [140, 396] on div "url https://www.petco.com/shop/en/petcostore/product/wholehearted-grain-free-se…" at bounding box center [885, 361] width 1498 height 465
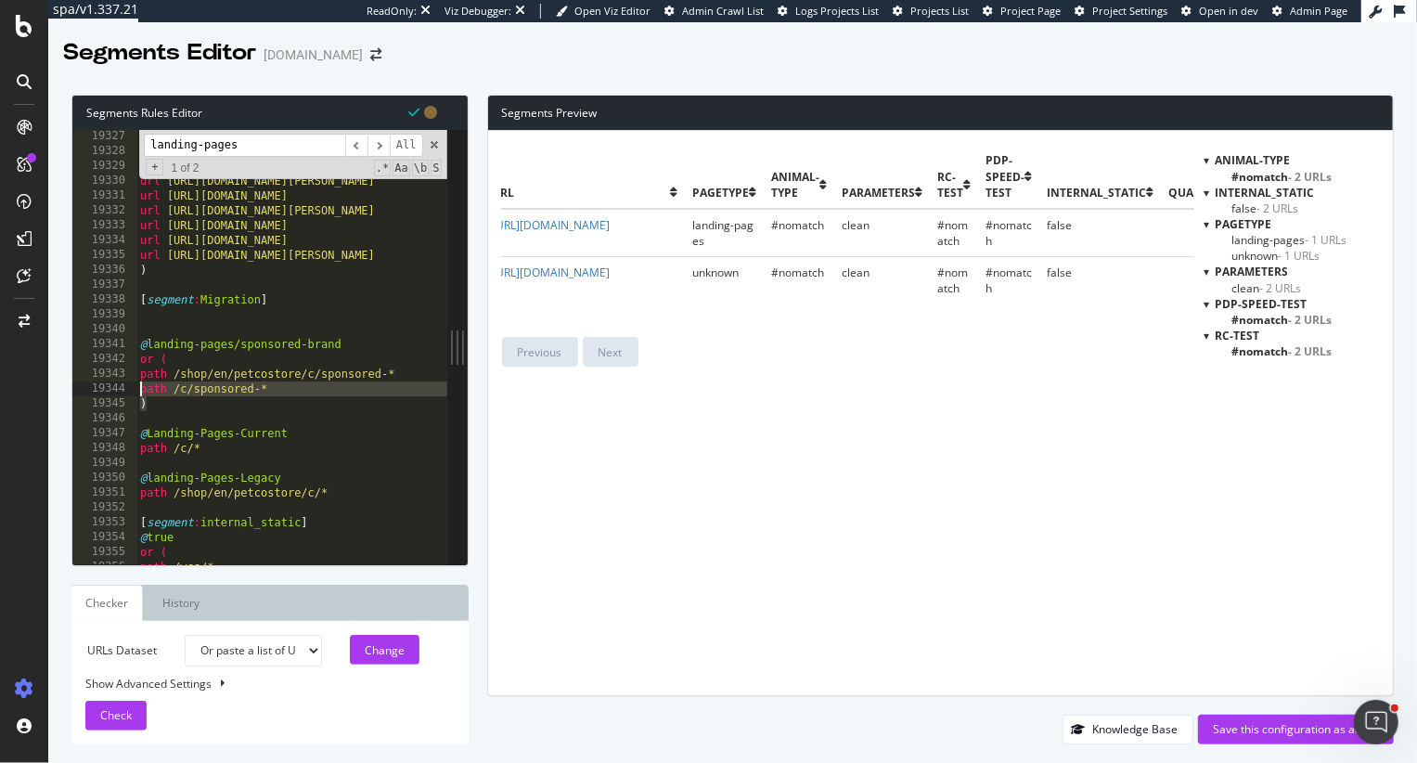
click at [257, 385] on div "url https://www.petco.com/shop/en/petcostore/product/wholehearted-grain-free-se…" at bounding box center [885, 361] width 1498 height 465
drag, startPoint x: 178, startPoint y: 409, endPoint x: 122, endPoint y: 341, distance: 88.3
click at [122, 341] on div "path /c/sponsored-* 19327 19328 19329 19330 19331 19332 19333 19334 19335 19336…" at bounding box center [259, 347] width 375 height 434
type textarea "@landing-pages/sponsored-brand or ("
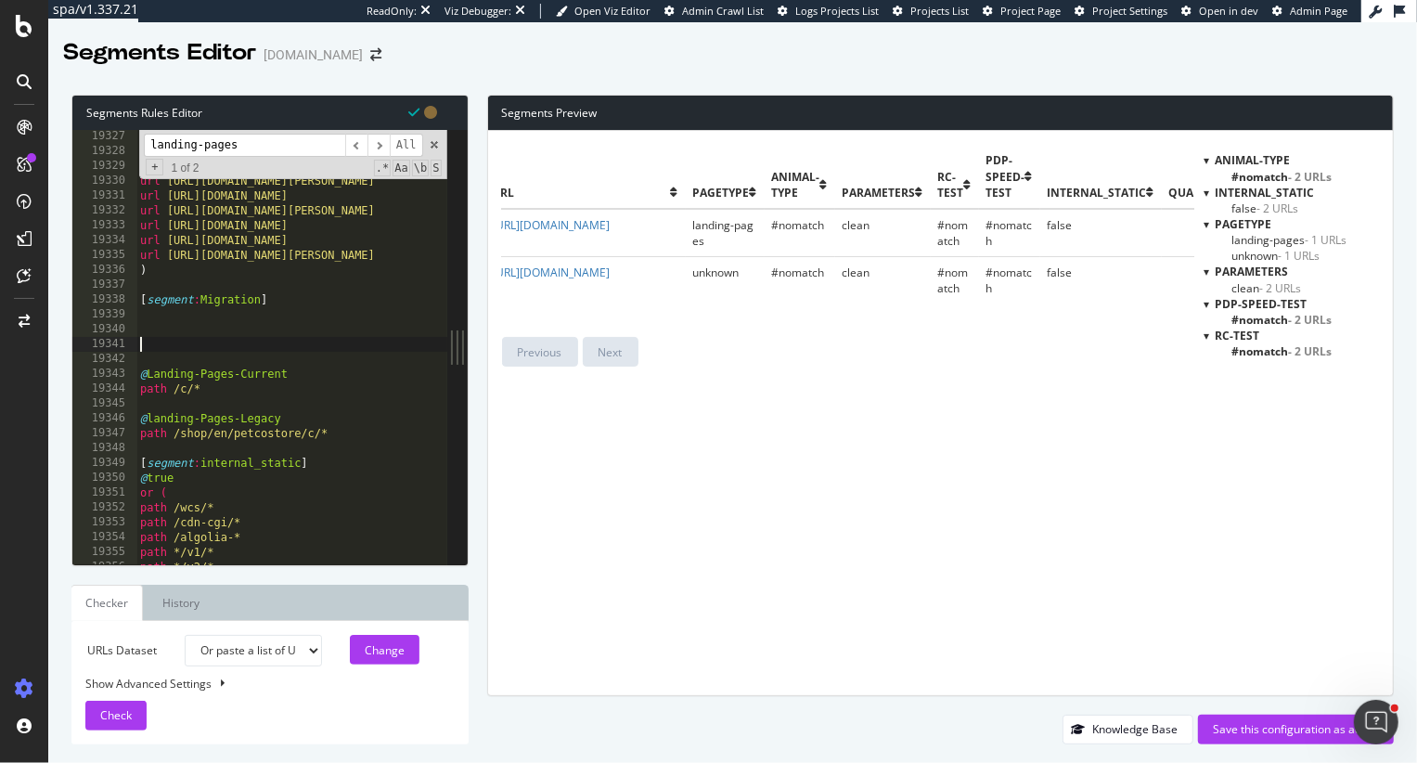
scroll to position [0, 0]
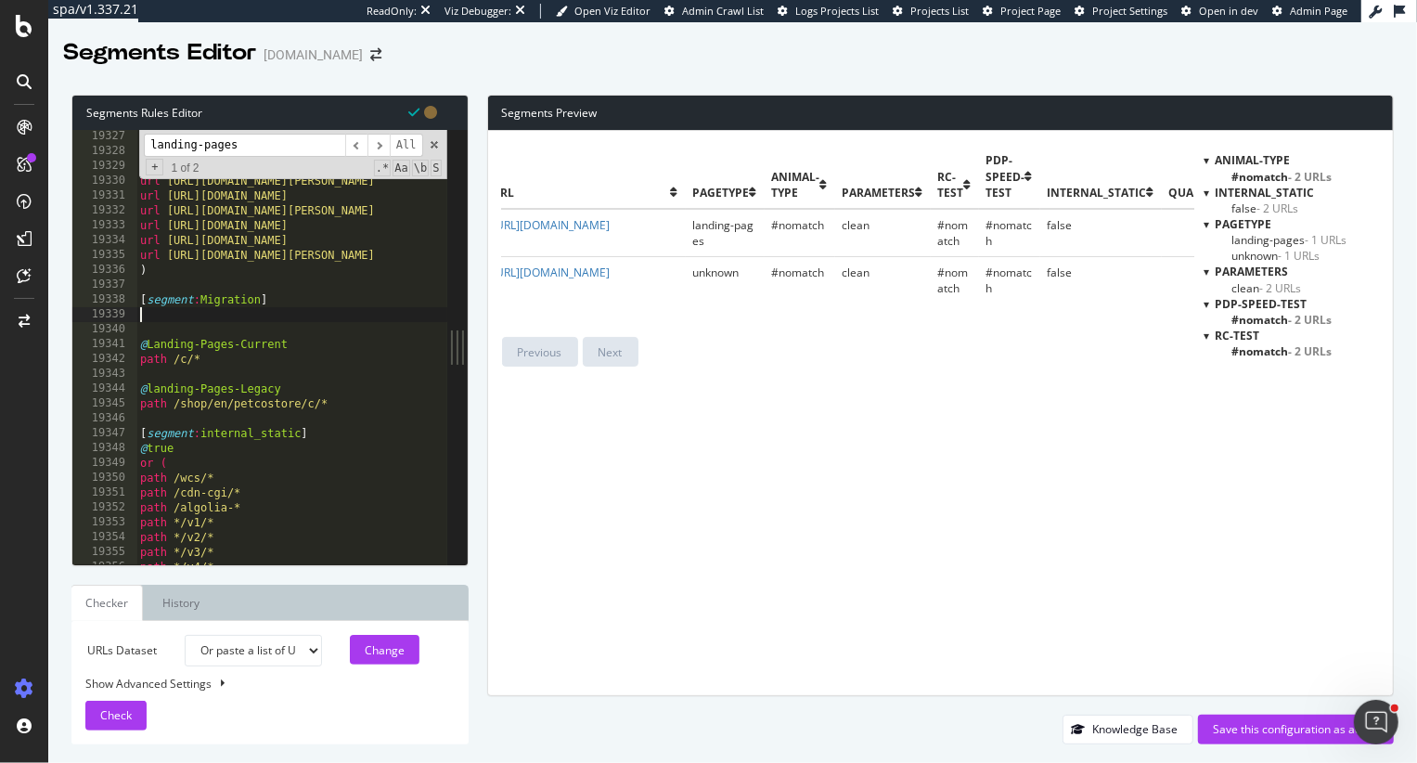
type textarea "[segment:Migration]"
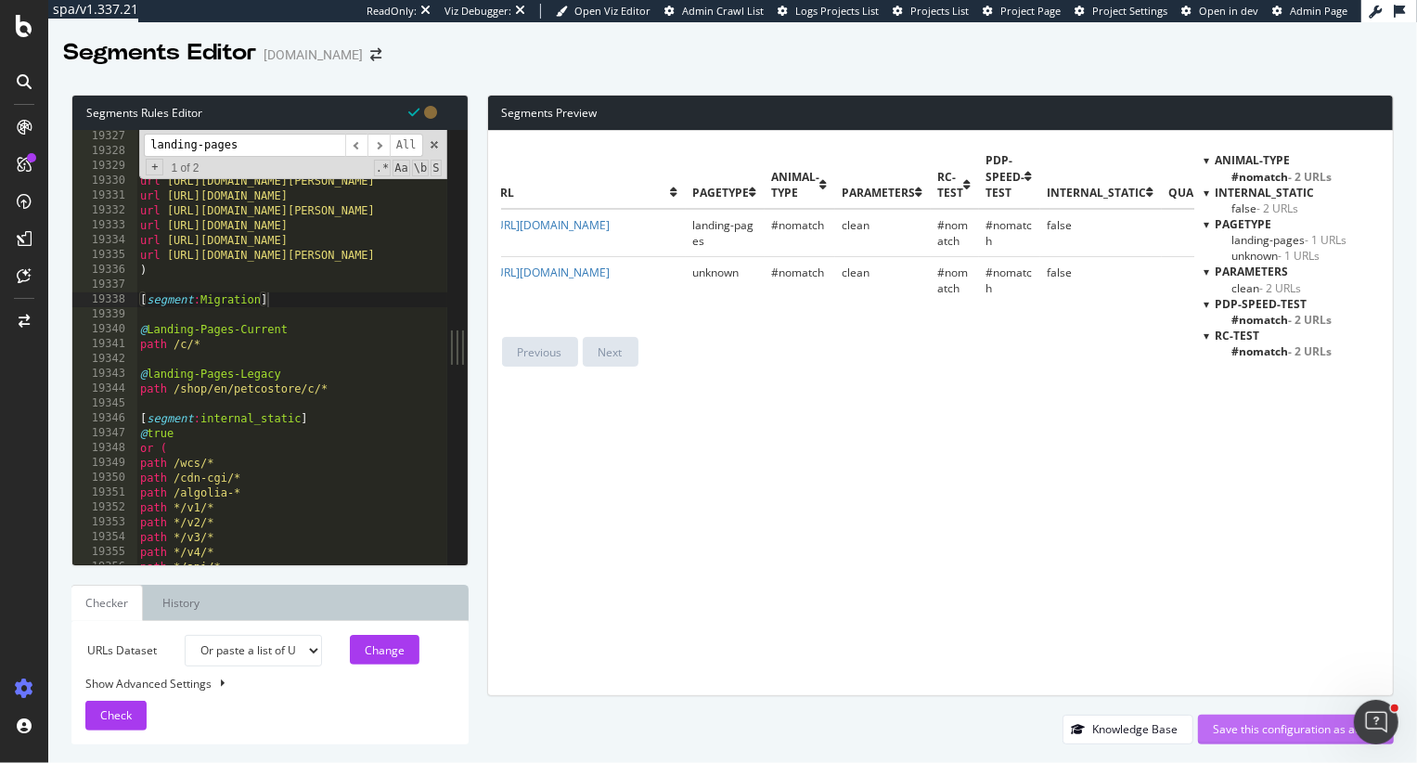
click at [1237, 734] on div "Save this configuration as active" at bounding box center [1296, 729] width 166 height 16
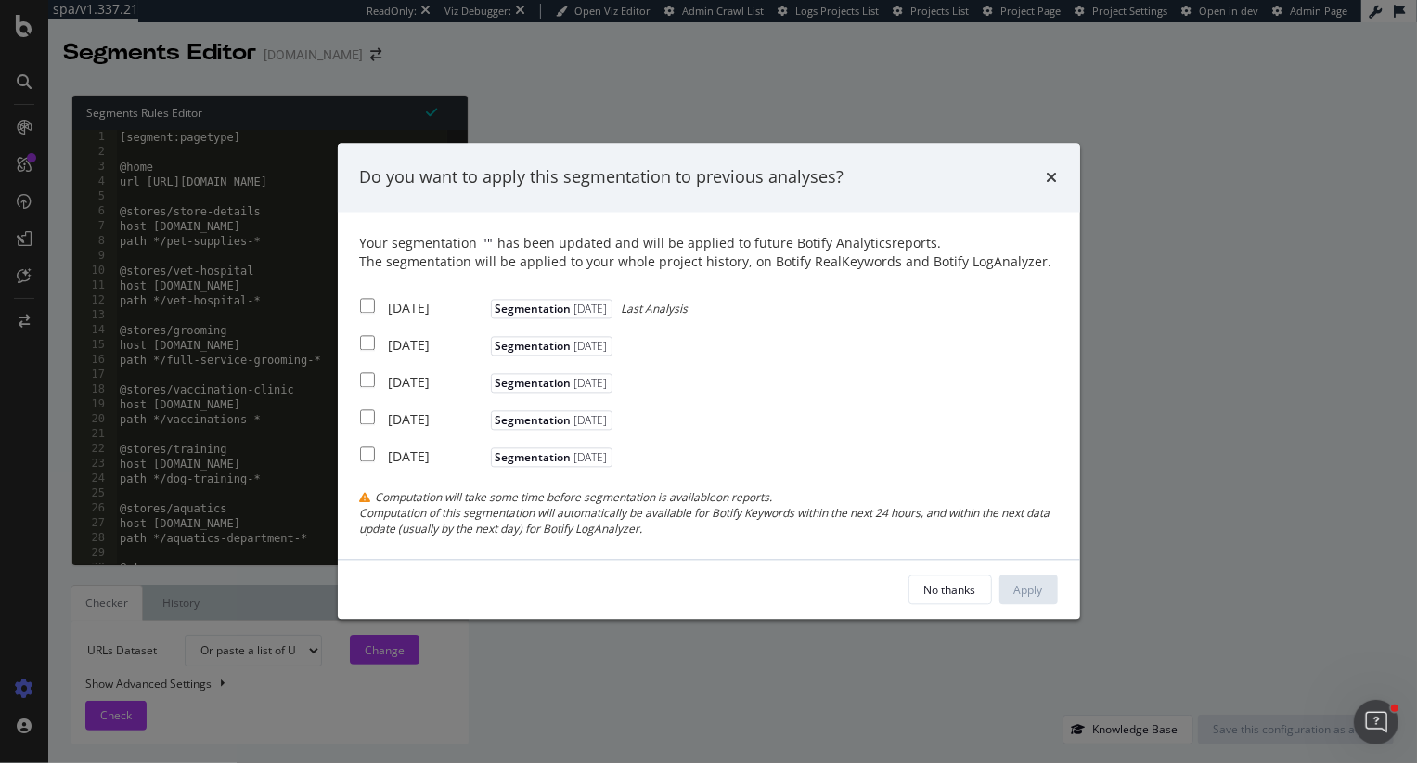
click at [361, 303] on input "modal" at bounding box center [367, 305] width 15 height 15
checkbox input "true"
click at [361, 345] on input "modal" at bounding box center [367, 342] width 15 height 15
checkbox input "true"
click at [367, 384] on input "modal" at bounding box center [367, 379] width 15 height 15
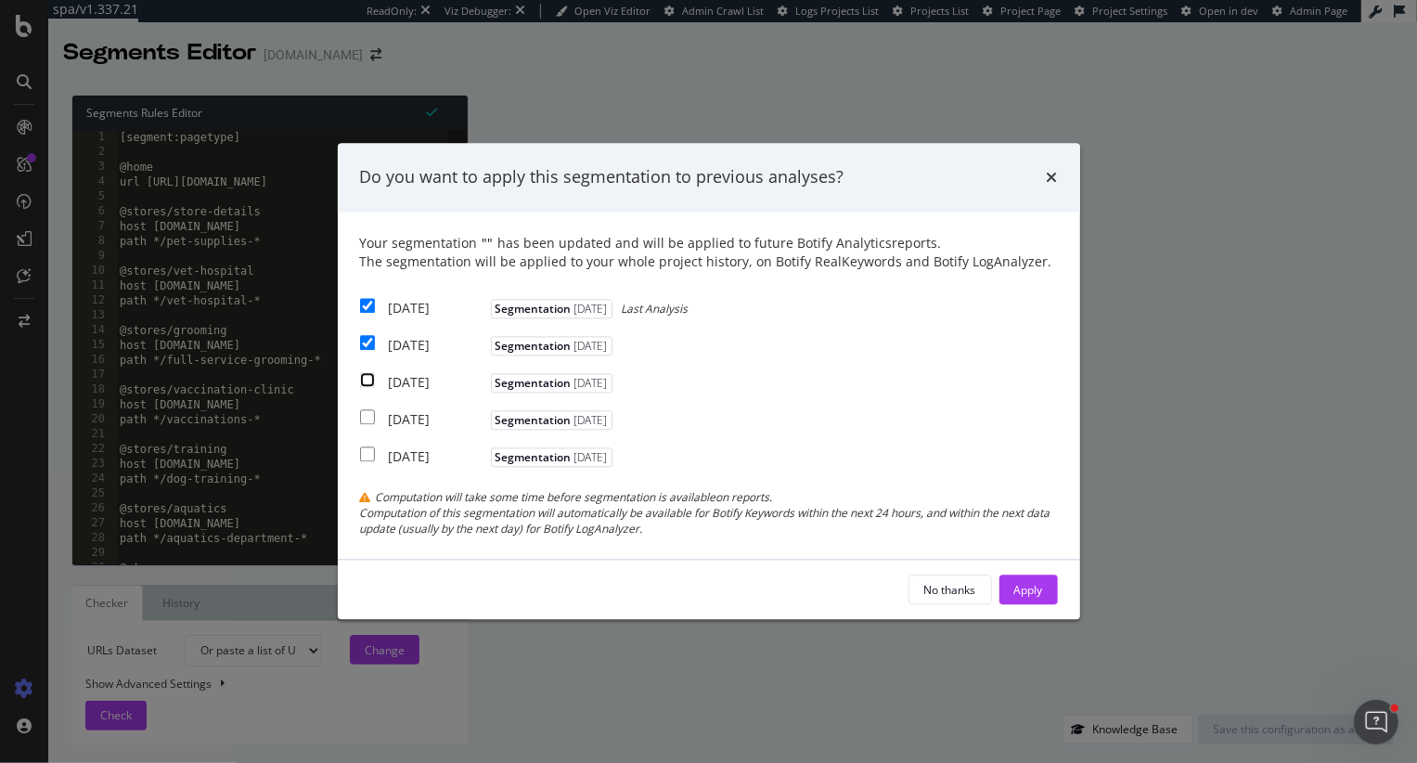
checkbox input "true"
click at [1031, 593] on div "Apply" at bounding box center [1028, 590] width 29 height 16
